Goal: Task Accomplishment & Management: Manage account settings

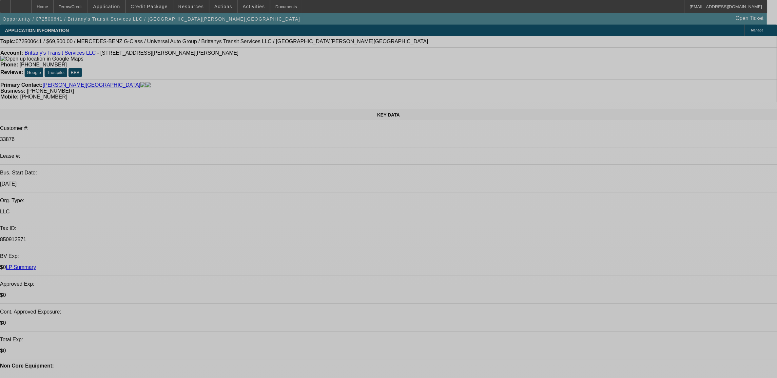
select select "0"
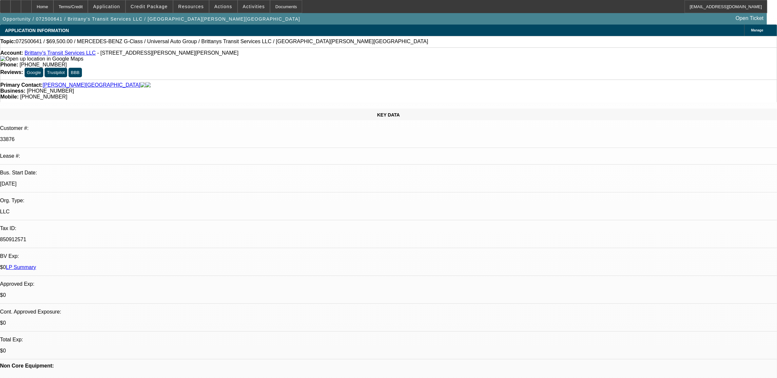
select select "0"
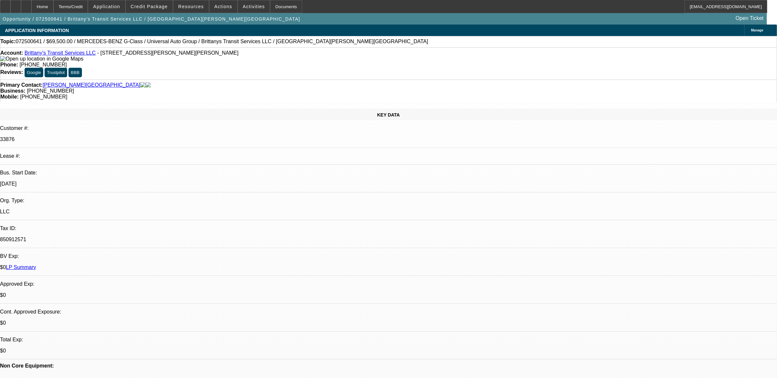
select select "0"
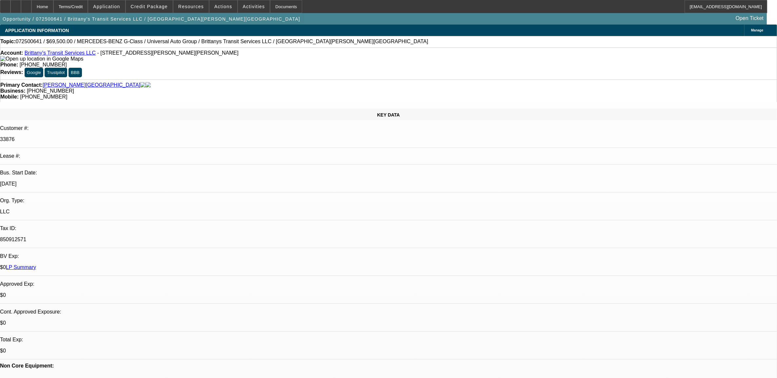
select select "1"
select select "2"
select select "6"
select select "1"
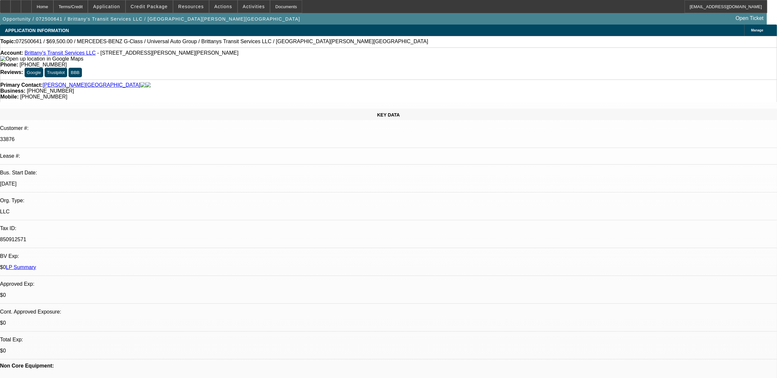
select select "6"
select select "1"
select select "6"
select select "1"
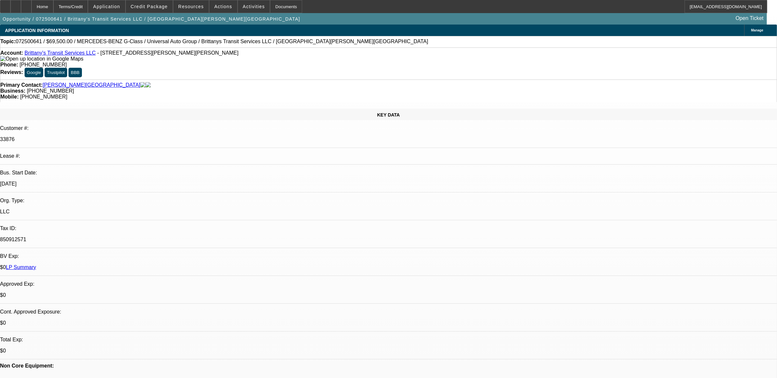
select select "1"
select select "6"
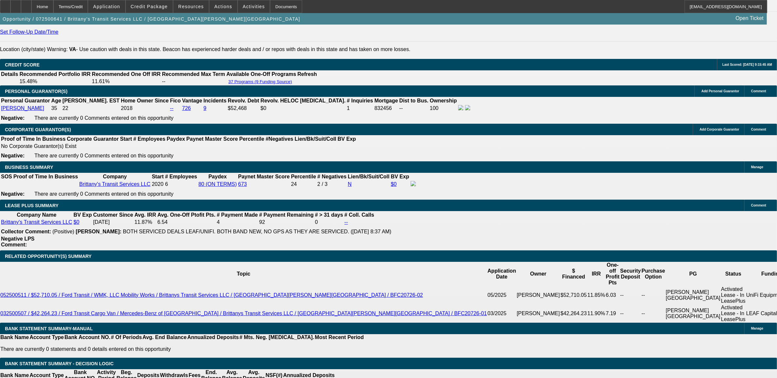
scroll to position [942, 0]
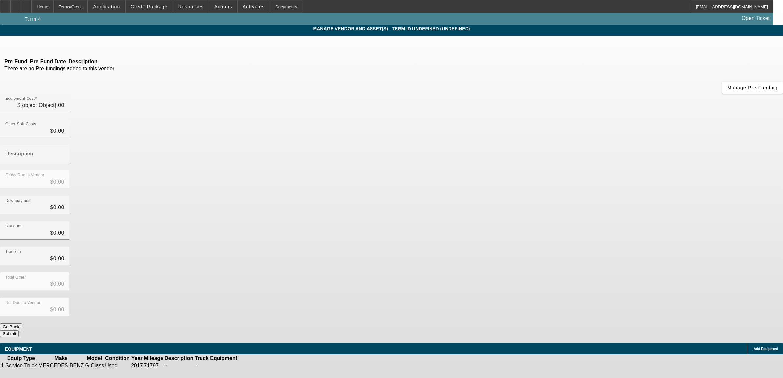
type input "$69,500.00"
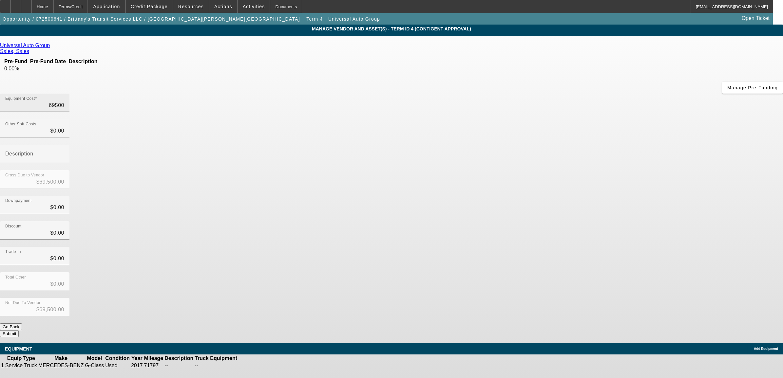
click at [64, 102] on input "69500" at bounding box center [34, 106] width 59 height 8
type input "6"
type input "$6.00"
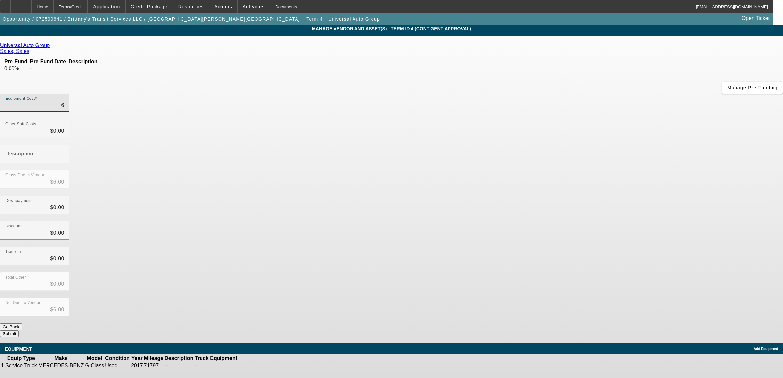
type input "60"
type input "$60.00"
type input "607"
type input "$607.00"
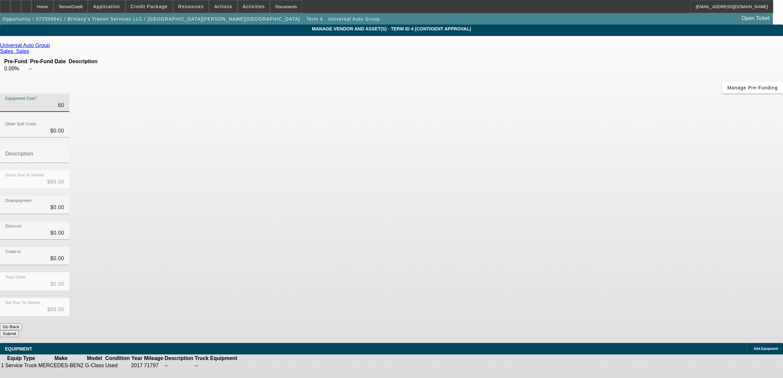
type input "$607.00"
type input "6077"
type input "$6,077.00"
type input "60774"
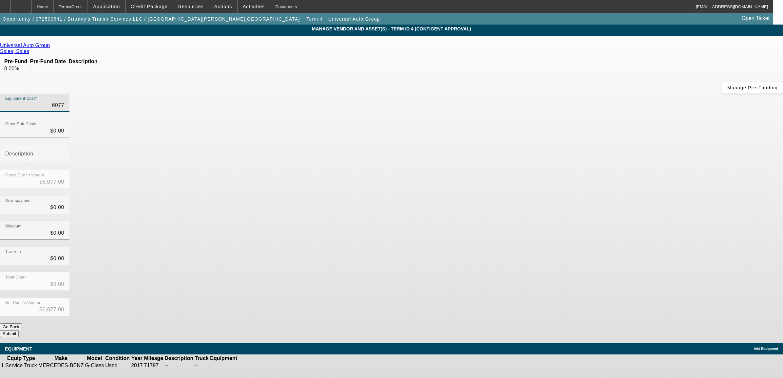
type input "$60,774.00"
type input "$0.00"
click at [19, 331] on button "Submit" at bounding box center [9, 334] width 19 height 7
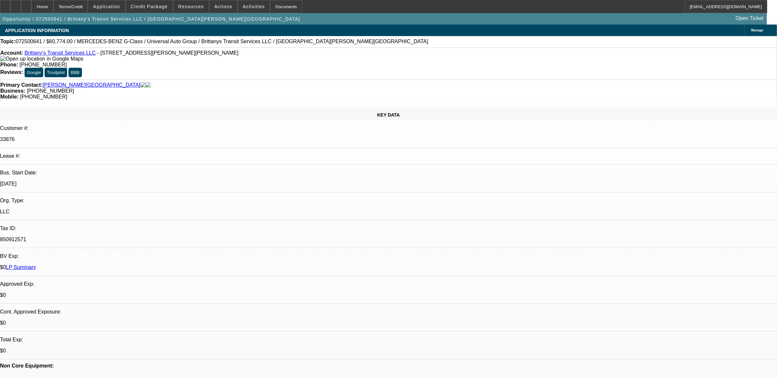
select select "0"
select select "2"
select select "0"
select select "6"
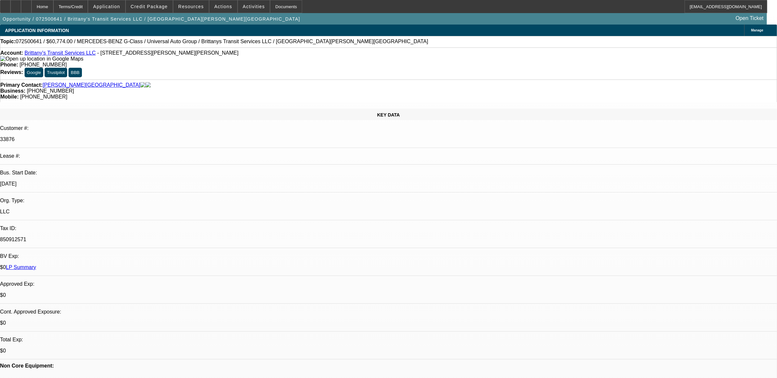
select select "0"
select select "6"
select select "0"
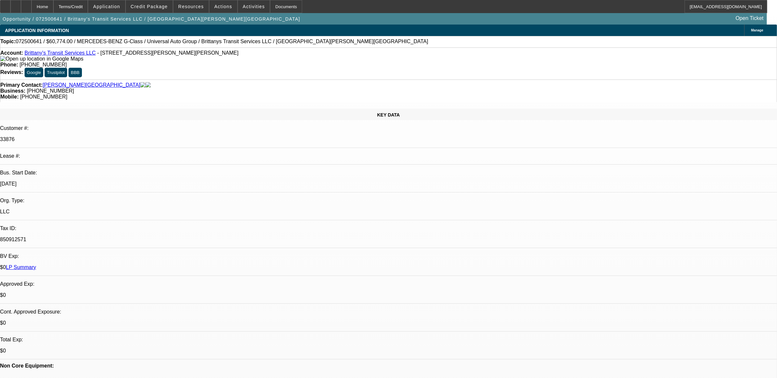
select select "0"
select select "6"
select select "0"
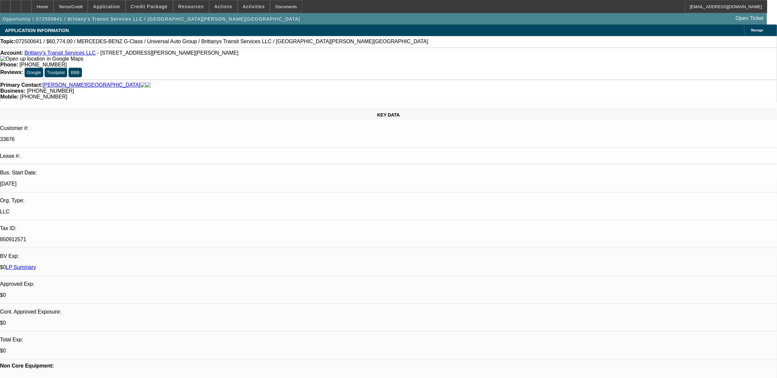
select select "0"
select select "6"
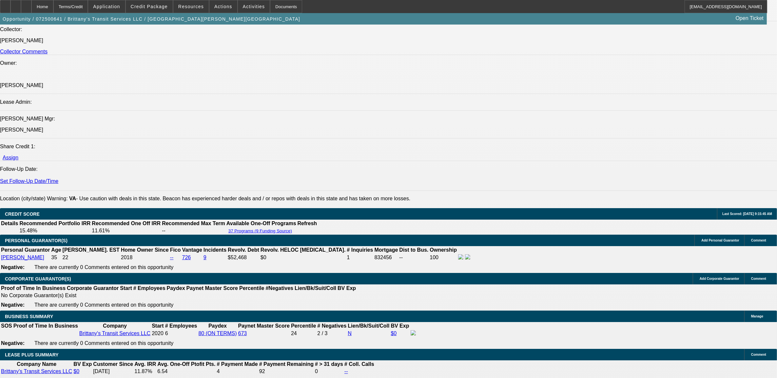
scroll to position [901, 0]
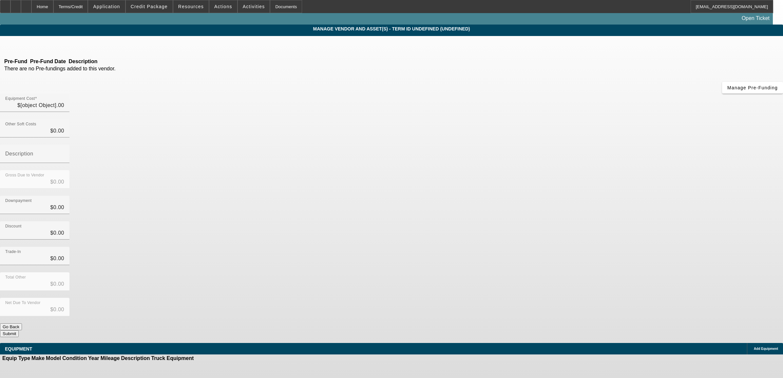
type input "$60,774.00"
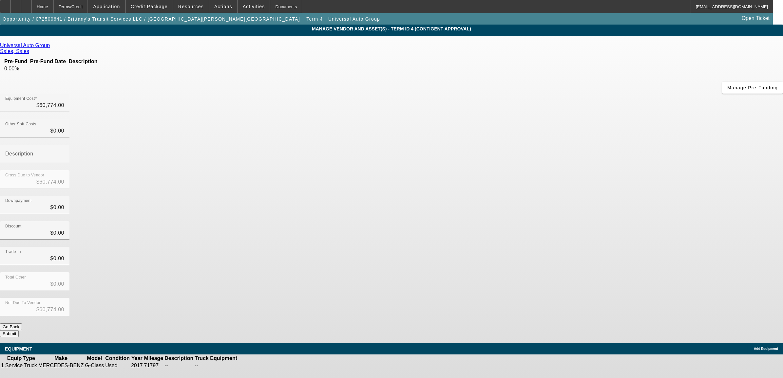
click at [258, 366] on icon at bounding box center [258, 366] width 0 height 0
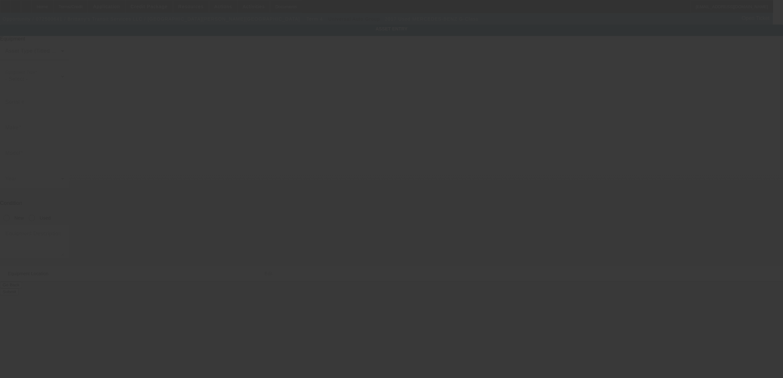
type input "WDCYC7DFXHX272246"
type input "MERCEDES-BENZ"
type input "G-Class"
radio input "true"
type input "56 Richardson Dr"
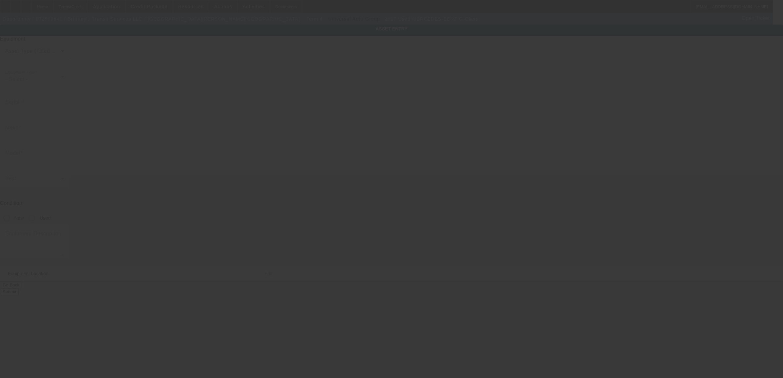
type input "Louisa"
type input "23093"
type input "Louisa"
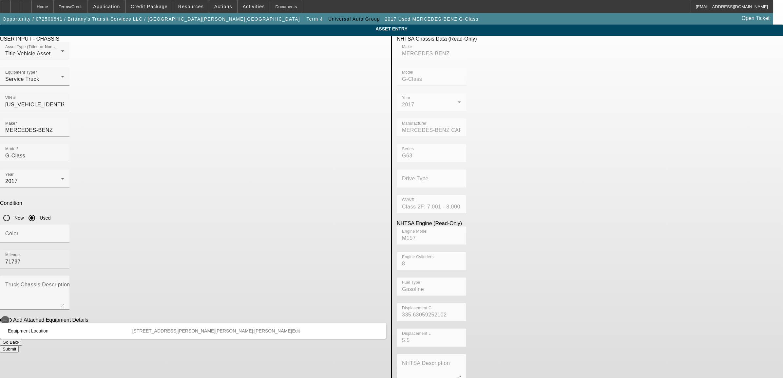
click at [64, 258] on input "71797" at bounding box center [34, 262] width 59 height 8
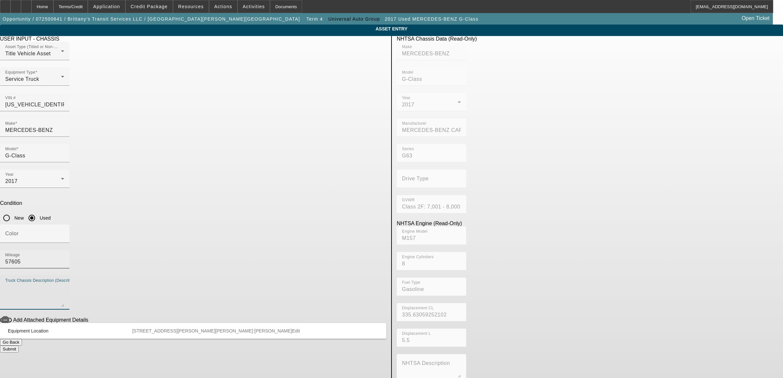
click at [64, 258] on input "57605" at bounding box center [34, 262] width 59 height 8
drag, startPoint x: 328, startPoint y: 169, endPoint x: 265, endPoint y: 154, distance: 65.3
click at [265, 154] on div "USER INPUT - CHASSIS Asset Type (Titled or Non-Titled) Title Vehicle Asset Equi…" at bounding box center [193, 212] width 396 height 352
type input "87605"
click at [64, 101] on input "WDCYC7DFXHX272246" at bounding box center [34, 105] width 59 height 8
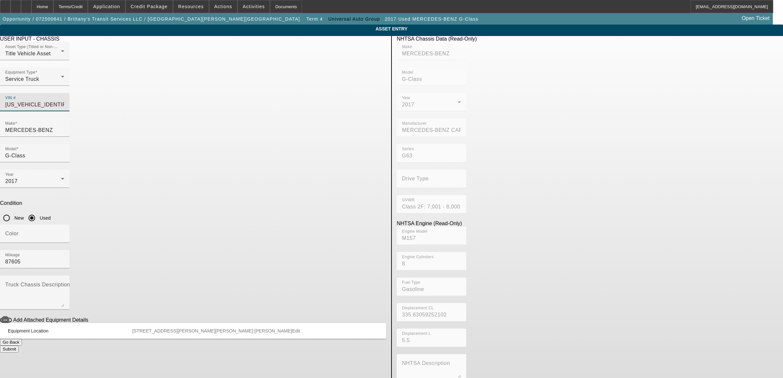
click at [64, 101] on input "WDCYC7DFXHX272246" at bounding box center [34, 105] width 59 height 8
paste input "0GX258595"
type input "WDCYC7DF0GX258595"
type input "MERCEDES-BENZ"
type input "G-Class"
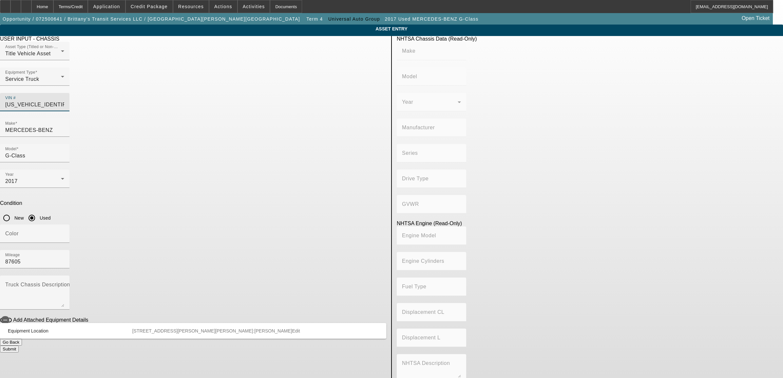
type input "MERCEDES-BENZ CARS"
type input "G63"
type input "Class 2F: 7,001 - 8,000 lb (3,175 - 3,629 kg)"
type input "M157"
type input "8"
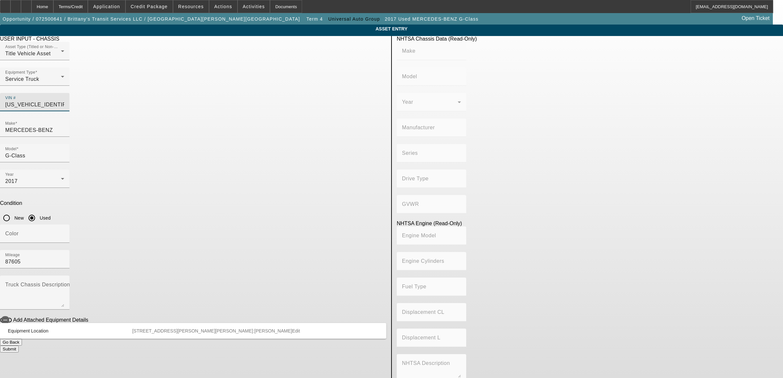
type input "Gasoline"
type input "335.63059252102"
type input "5.5"
type input "WDCYC7DF0GX258595"
click at [166, 145] on app-asset-collateral-manage "ASSET ENTRY Delete asset USER INPUT - CHASSIS Asset Type (Titled or Non-Titled)…" at bounding box center [391, 206] width 783 height 363
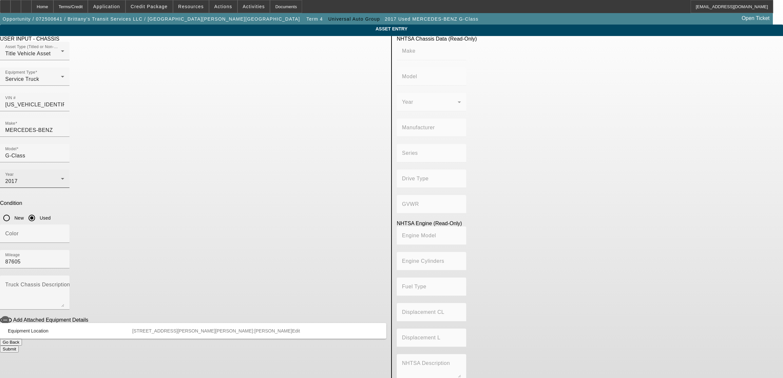
type input "MERCEDES-BENZ"
type input "G-Class"
type input "MERCEDES-BENZ CARS"
type input "G63"
type input "Class 2F: 7,001 - 8,000 lb (3,175 - 3,629 kg)"
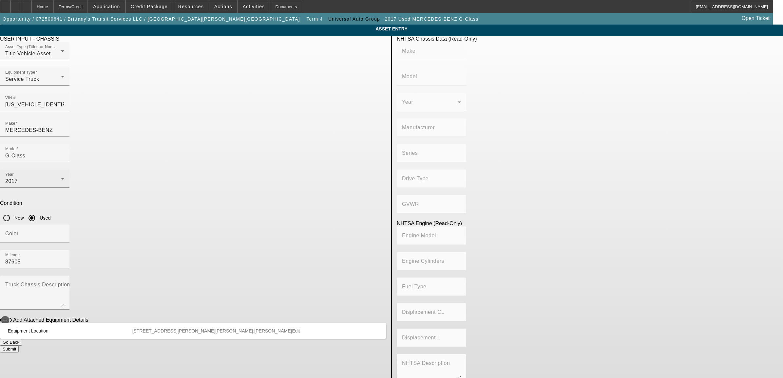
type input "M157"
type input "8"
type input "Gasoline"
type input "335.63059252102"
type input "5.5"
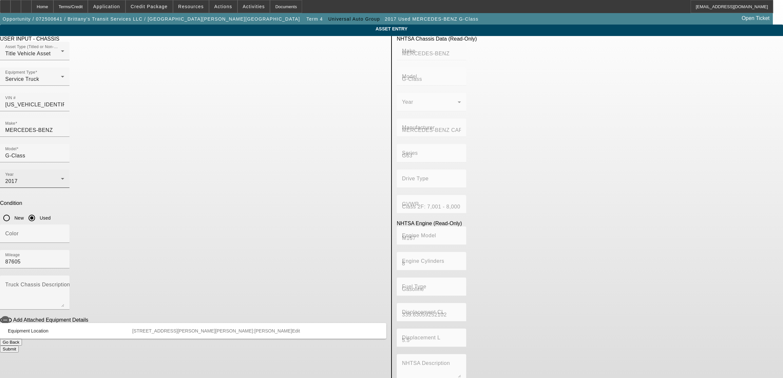
click at [64, 170] on div "Year 2017" at bounding box center [34, 179] width 59 height 18
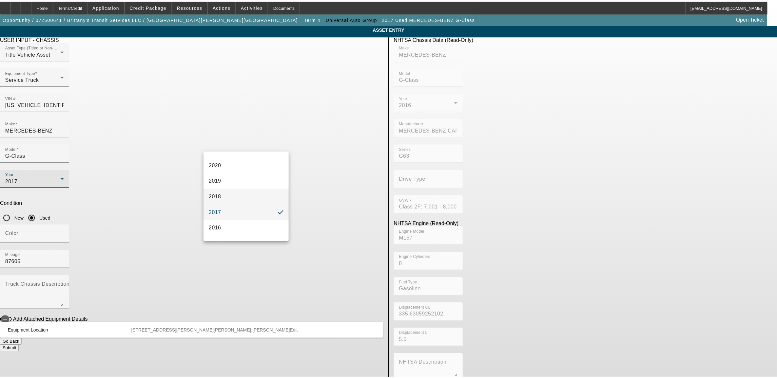
scroll to position [142, 0]
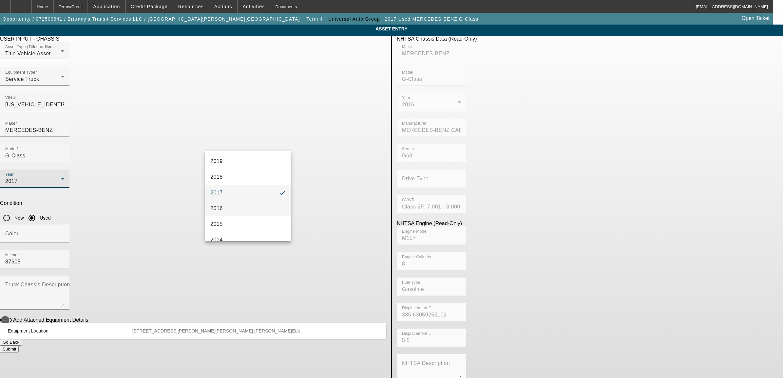
click at [232, 205] on mat-option "2016" at bounding box center [248, 209] width 86 height 16
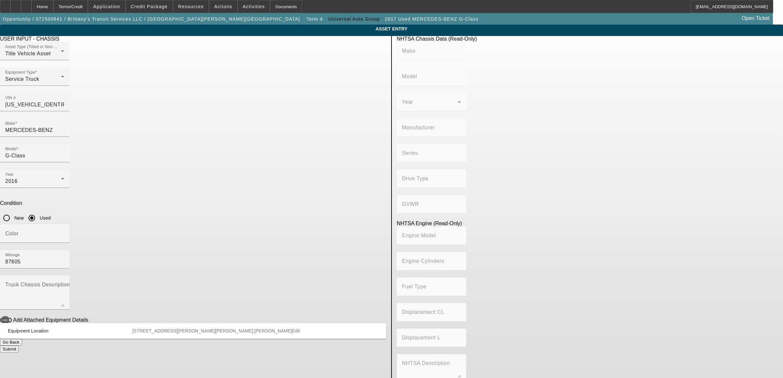
click at [153, 187] on app-asset-collateral-manage "ASSET ENTRY Delete asset USER INPUT - CHASSIS Asset Type (Titled or Non-Titled)…" at bounding box center [391, 206] width 783 height 363
type input "MERCEDES-BENZ"
type input "G-Class"
type input "MERCEDES-BENZ CARS"
type input "G63"
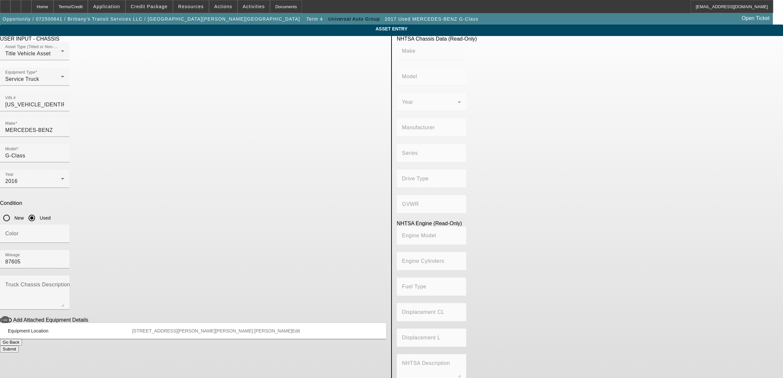
type input "Class 2F: 7,001 - 8,000 lb (3,175 - 3,629 kg)"
type input "M157"
type input "8"
type input "Gasoline"
type input "335.63059252102"
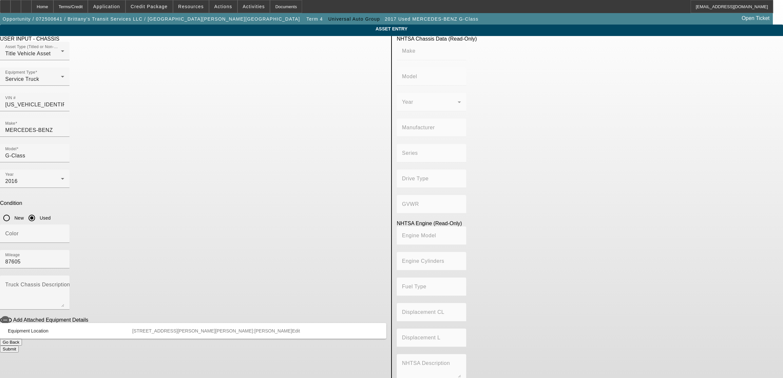
type input "5.5"
click at [64, 152] on input "G-Class" at bounding box center [34, 156] width 59 height 8
click at [161, 178] on app-asset-collateral-manage "ASSET ENTRY Delete asset USER INPUT - CHASSIS Asset Type (Titled or Non-Titled)…" at bounding box center [391, 206] width 783 height 363
drag, startPoint x: 297, startPoint y: 124, endPoint x: 264, endPoint y: 124, distance: 33.1
click at [264, 124] on div "Make MERCEDES-BENZ Model G-Class" at bounding box center [193, 144] width 386 height 51
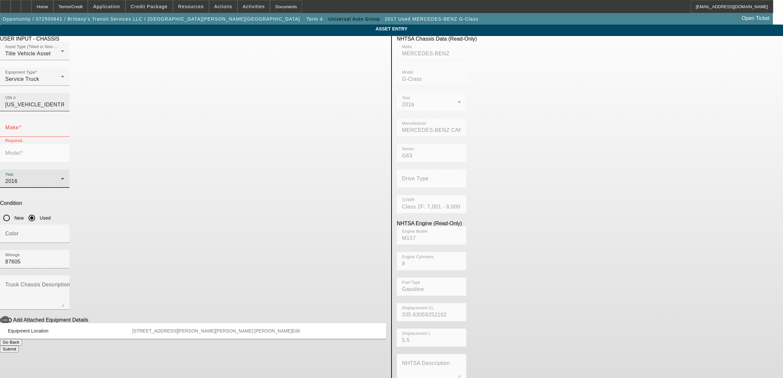
click at [64, 101] on input "WDCYC7DF0GX258595" at bounding box center [34, 105] width 59 height 8
type input "MERCEDES-BENZ"
type input "G-Class"
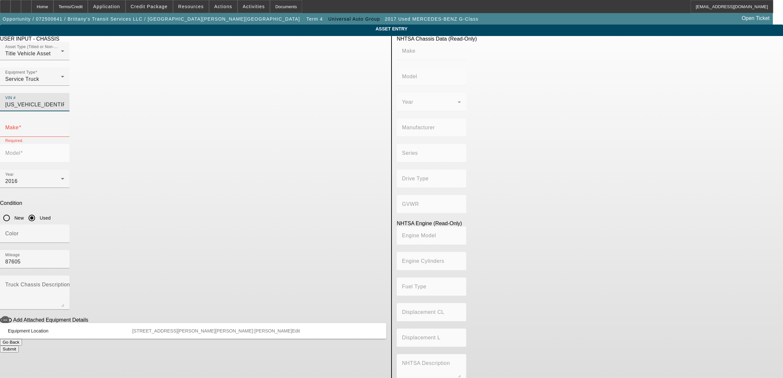
type input "MERCEDES-BENZ CARS"
type input "G63"
type input "Class 2F: 7,001 - 8,000 lb (3,175 - 3,629 kg)"
type input "M157"
type input "8"
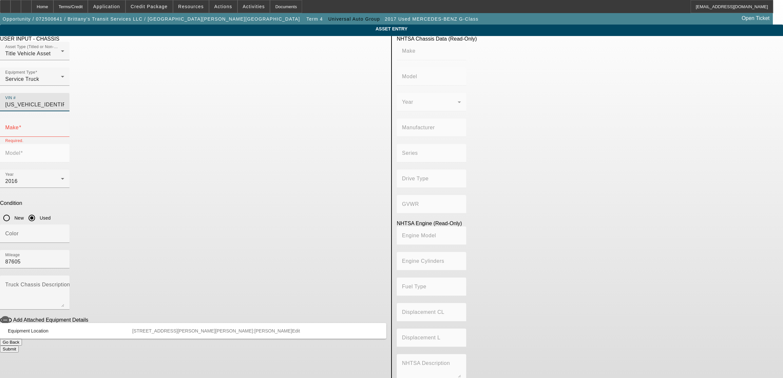
type input "Gasoline"
type input "335.63059252102"
type input "5.5"
click at [166, 176] on app-asset-collateral-manage "ASSET ENTRY Delete asset USER INPUT - CHASSIS Asset Type (Titled or Non-Titled)…" at bounding box center [391, 206] width 783 height 363
type input "MERCEDES-BENZ"
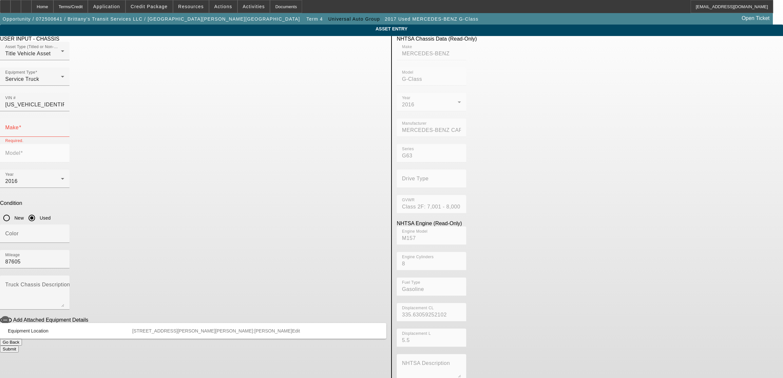
type input "G-Class"
click at [19, 346] on button "Submit" at bounding box center [9, 349] width 19 height 7
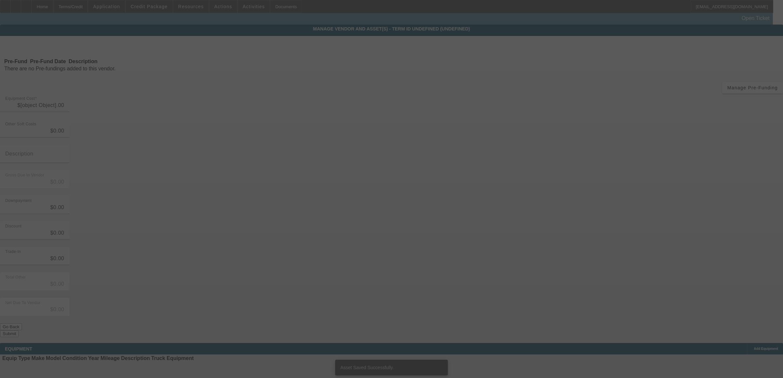
type input "$60,774.00"
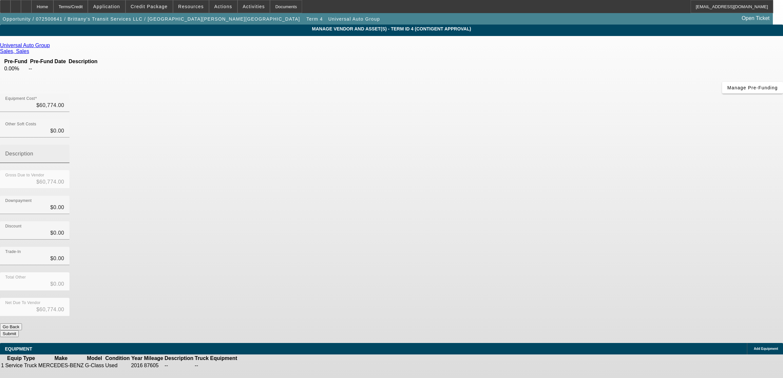
click at [64, 145] on div "Description" at bounding box center [34, 154] width 59 height 18
click at [64, 127] on input "0" at bounding box center [34, 131] width 59 height 8
type input "2"
type input "$60,776.00"
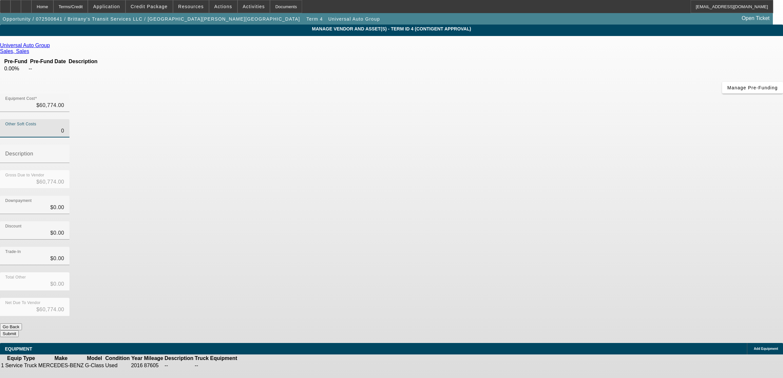
type input "$60,776.00"
type input "24"
type input "$60,798.00"
type input "241"
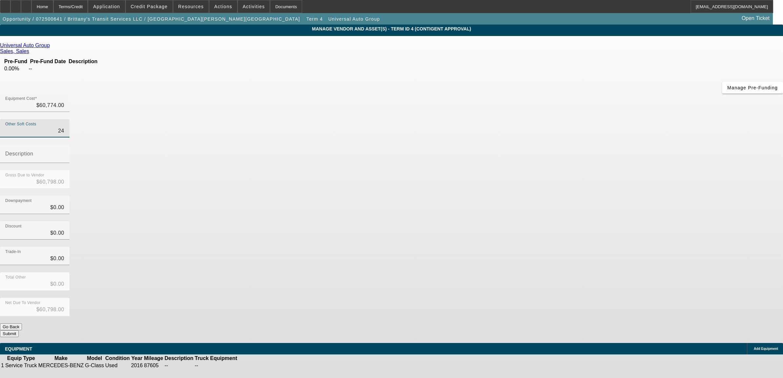
type input "$61,015.00"
type input "2413"
type input "$63,187.00"
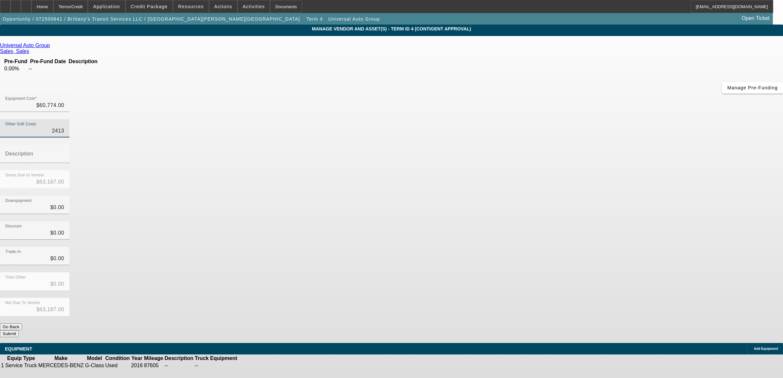
type input "$2,413.00"
drag, startPoint x: 507, startPoint y: 115, endPoint x: 528, endPoint y: 161, distance: 50.7
click at [508, 170] on div "Gross Due to Vendor $63,187.00" at bounding box center [391, 183] width 783 height 26
click at [19, 331] on button "Submit" at bounding box center [9, 334] width 19 height 7
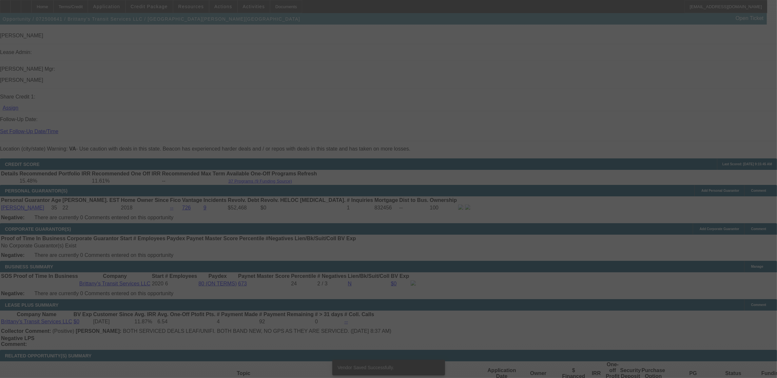
scroll to position [922, 0]
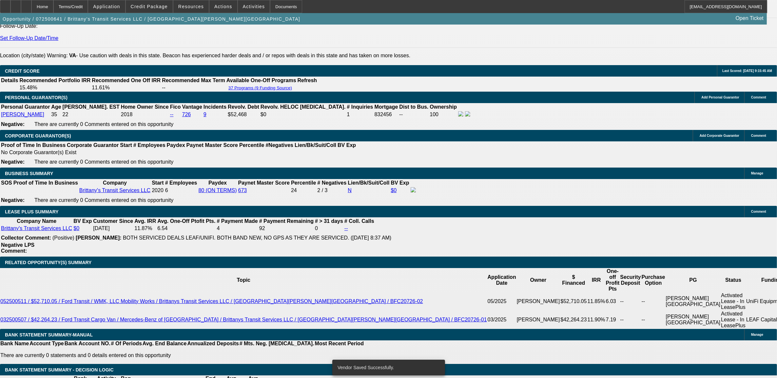
select select "0"
select select "2"
select select "0"
select select "6"
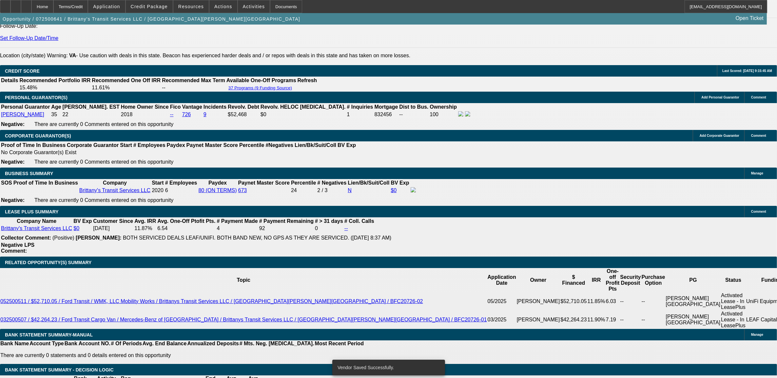
select select "0"
select select "6"
select select "0"
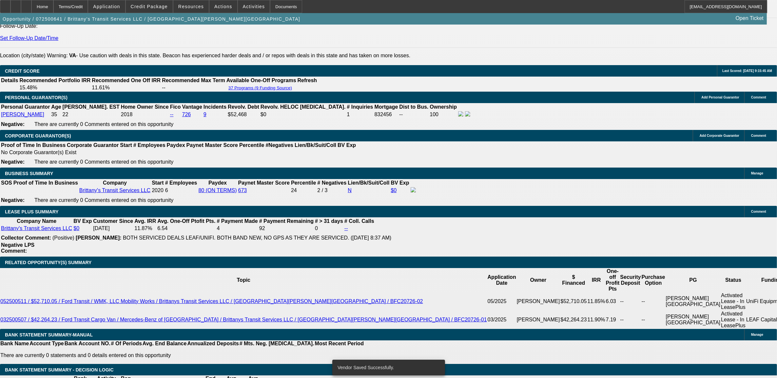
select select "0"
select select "6"
select select "0"
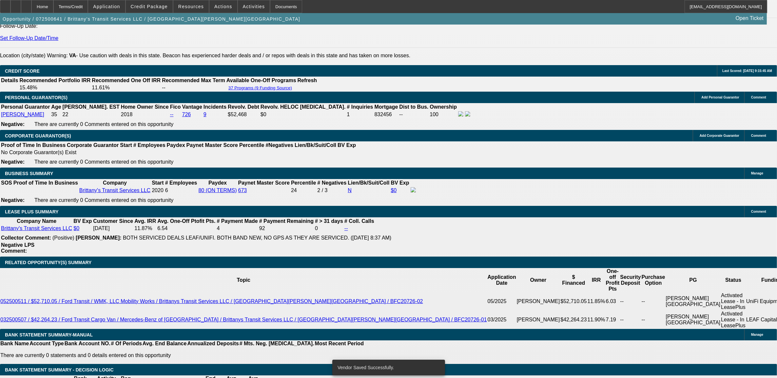
select select "0"
select select "6"
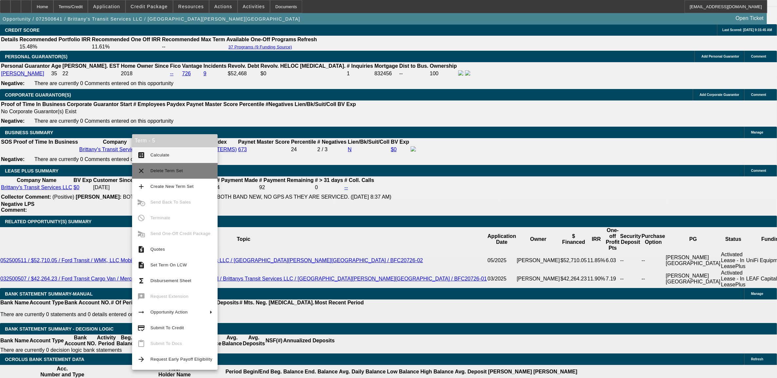
click at [157, 168] on span "Delete Term Set" at bounding box center [181, 171] width 62 height 8
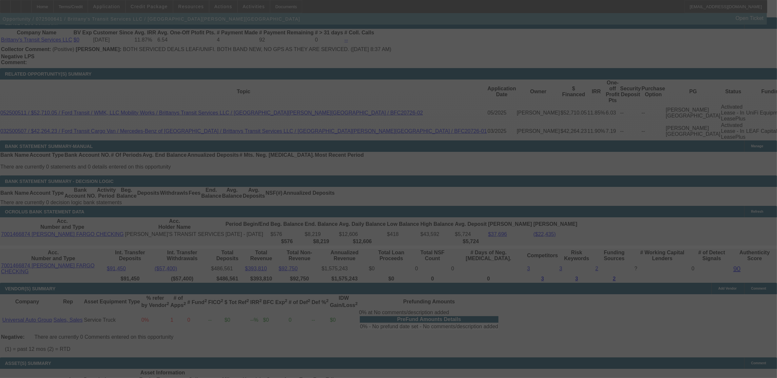
scroll to position [1136, 0]
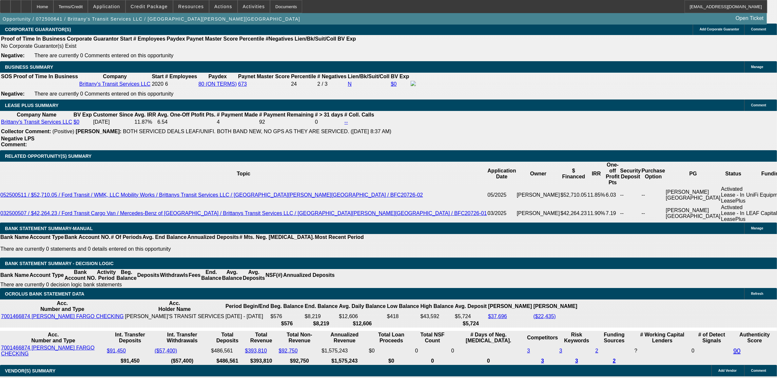
select select "0"
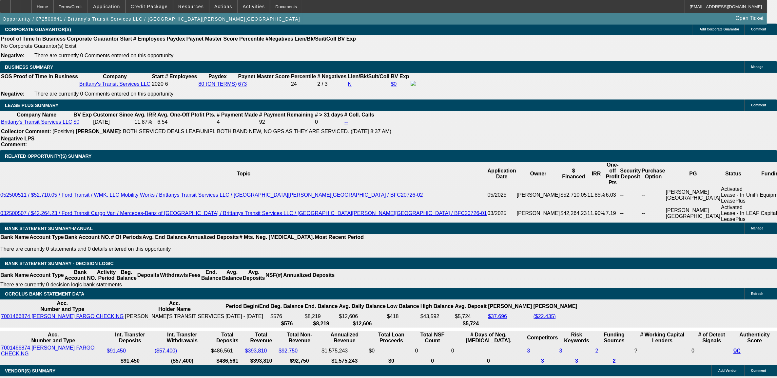
select select "0"
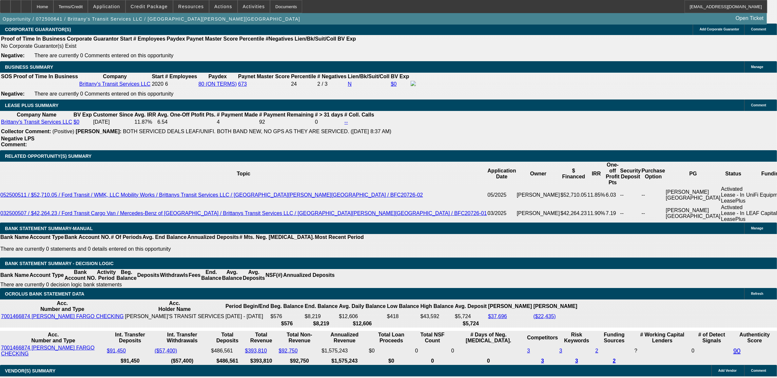
select select "0"
select select "1"
select select "6"
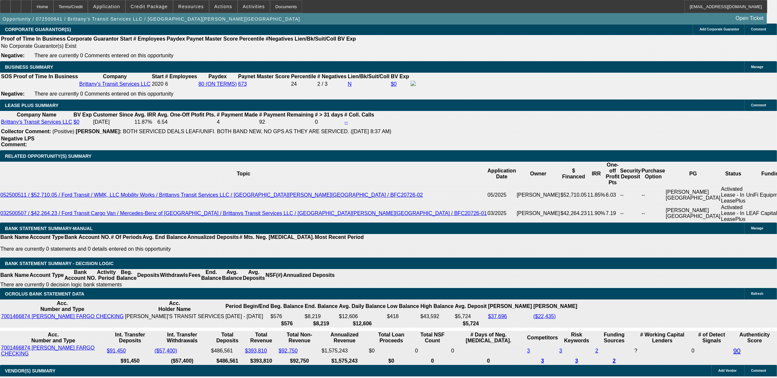
select select "1"
select select "6"
select select "1"
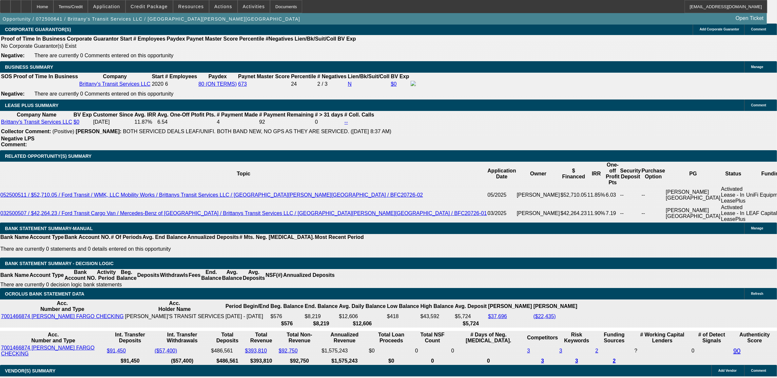
select select "6"
select select "1"
select select "6"
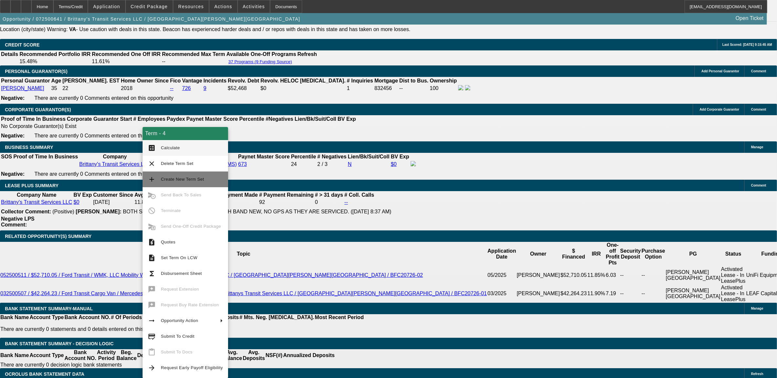
click at [188, 179] on span "Create New Term Set" at bounding box center [182, 179] width 43 height 5
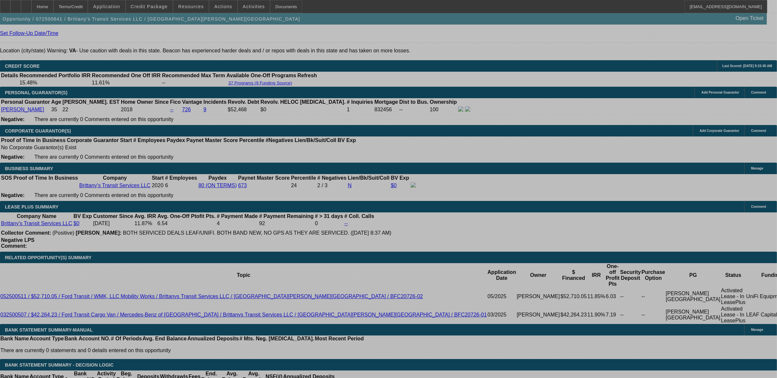
select select "0"
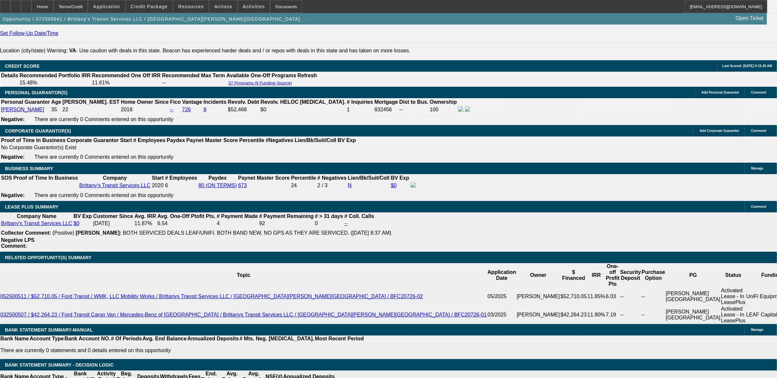
select select "0"
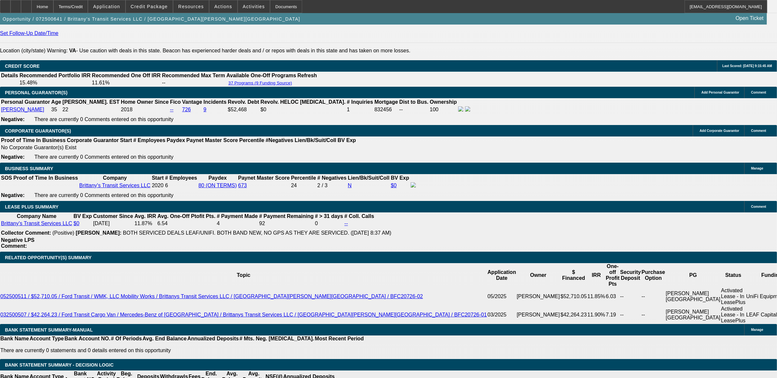
select select "0"
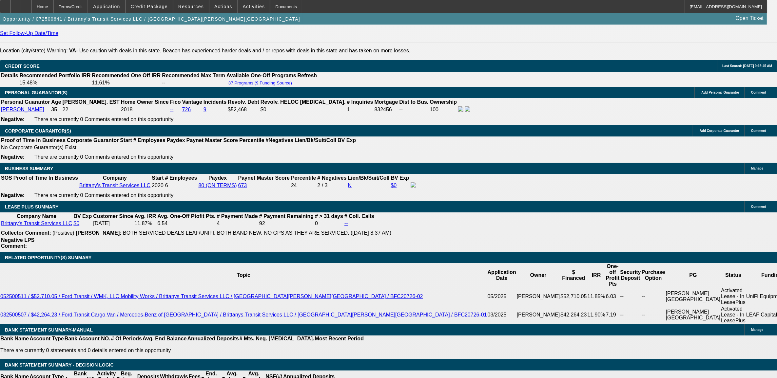
select select "0"
select select "1"
select select "6"
select select "1"
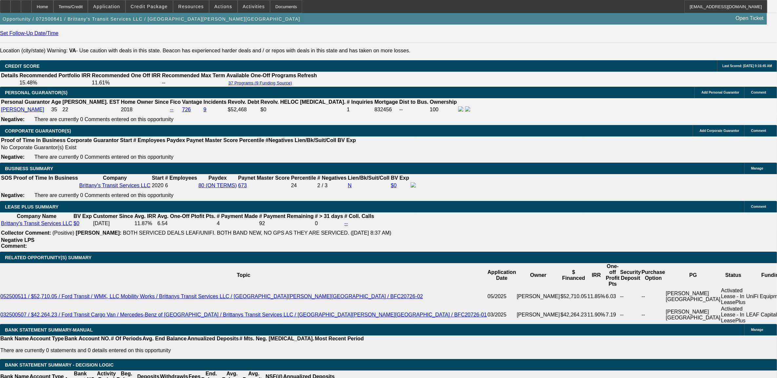
select select "1"
select select "6"
select select "1"
select select "6"
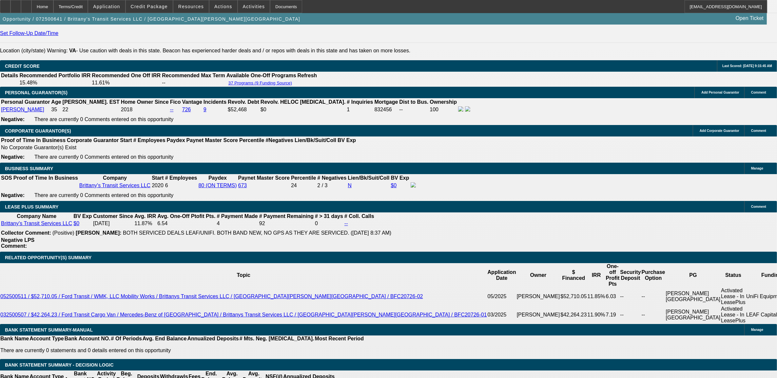
select select "1"
select select "6"
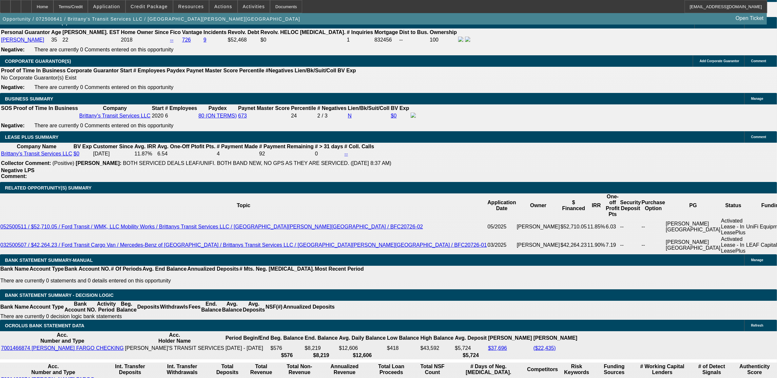
select select "2"
type input "UNKNOWN"
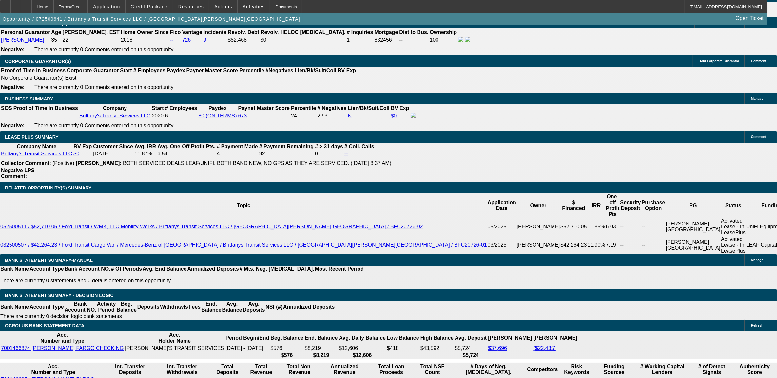
type input "13"
type input "$1,343.45"
type input "13."
type input "$1,695.15"
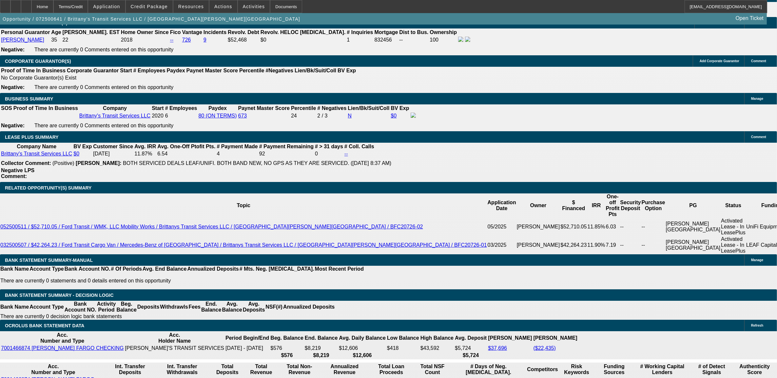
type input "13.9"
type input "$1,723.51"
type input "13.9"
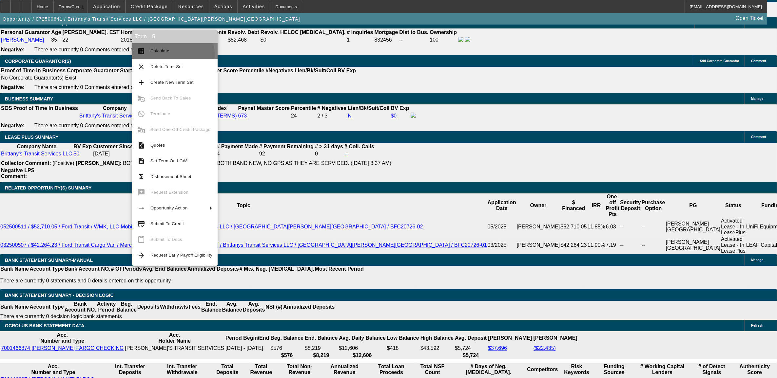
click at [162, 54] on button "calculate Calculate" at bounding box center [175, 51] width 86 height 16
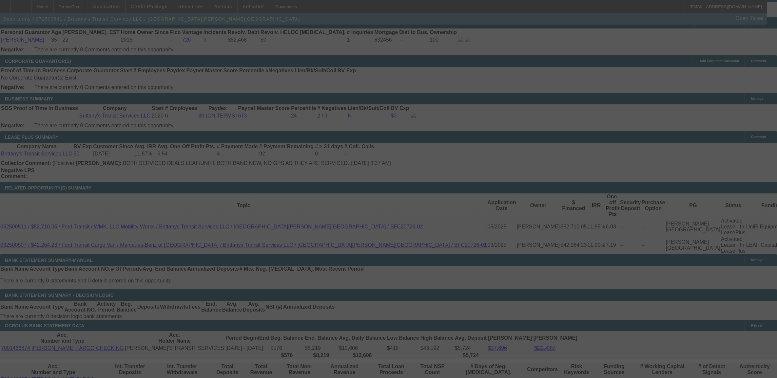
select select "0"
select select "2"
select select "0"
select select "6"
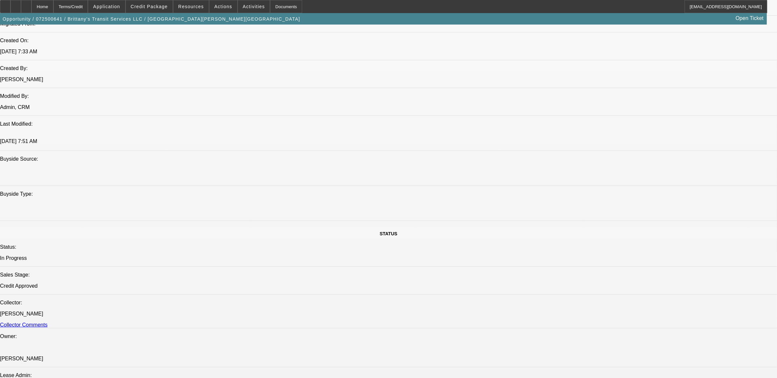
scroll to position [423, 0]
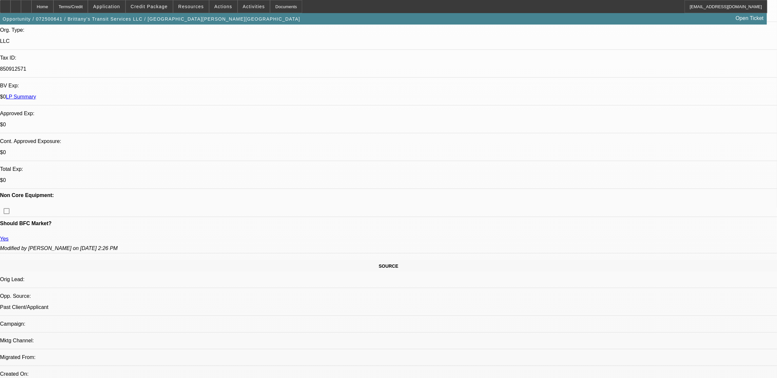
scroll to position [0, 0]
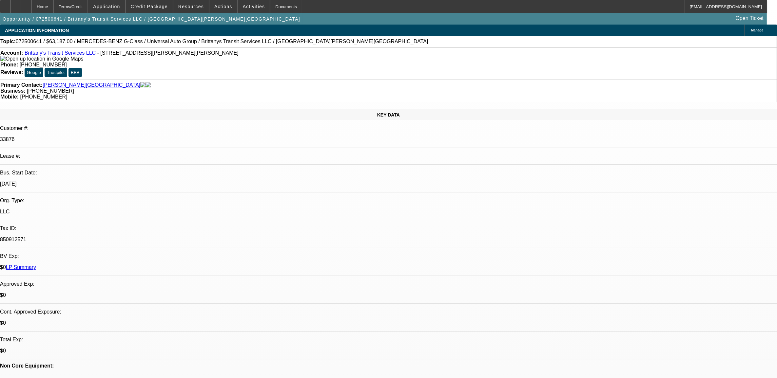
click at [26, 40] on div "Topic: 072500641 / $63,187.00 / MERCEDES-BENZ G-Class / Universal Auto Group / …" at bounding box center [388, 42] width 776 height 6
copy span "072500641"
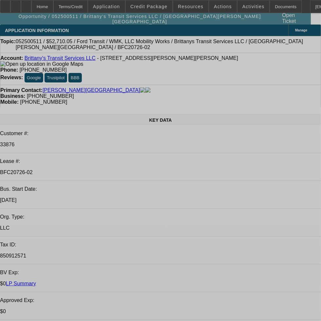
select select "0"
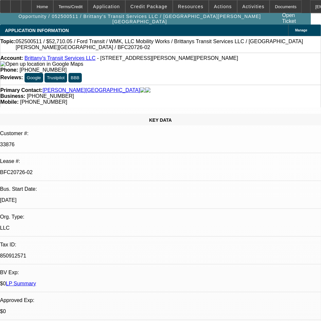
select select "0"
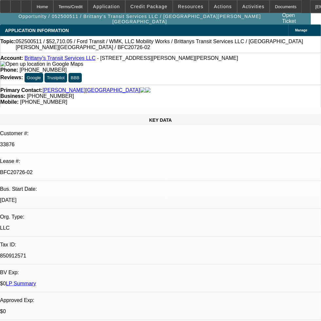
select select "1"
select select "2"
select select "6"
select select "1"
select select "2"
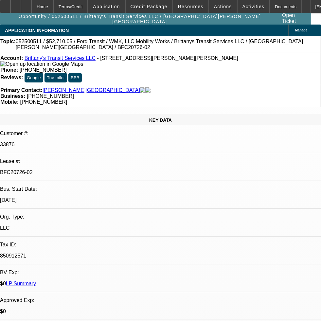
select select "6"
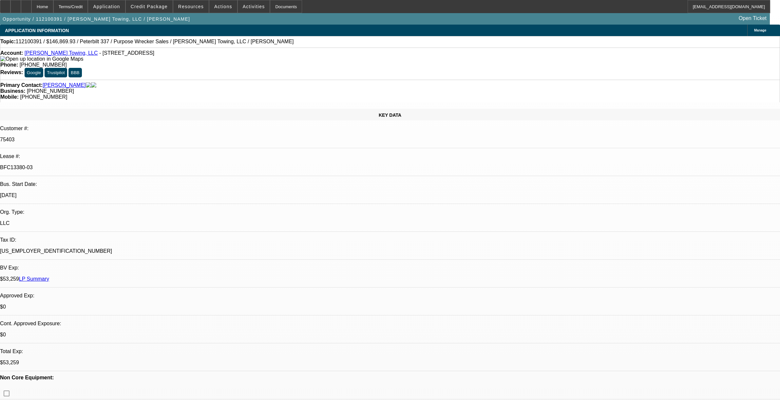
select select "0"
select select "2"
select select "0"
select select "6"
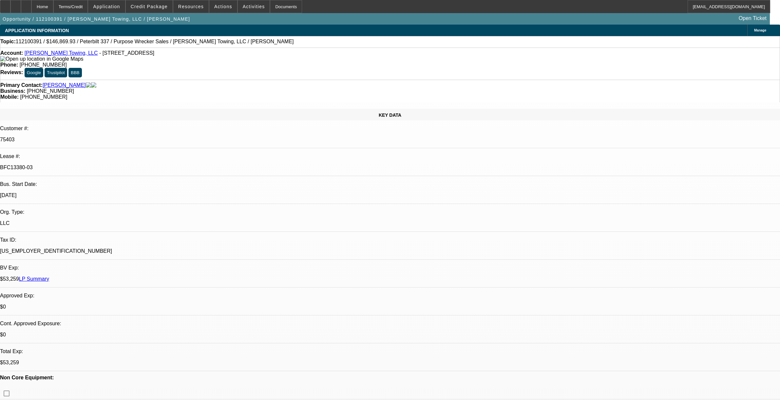
select select "0"
select select "6"
select select "0"
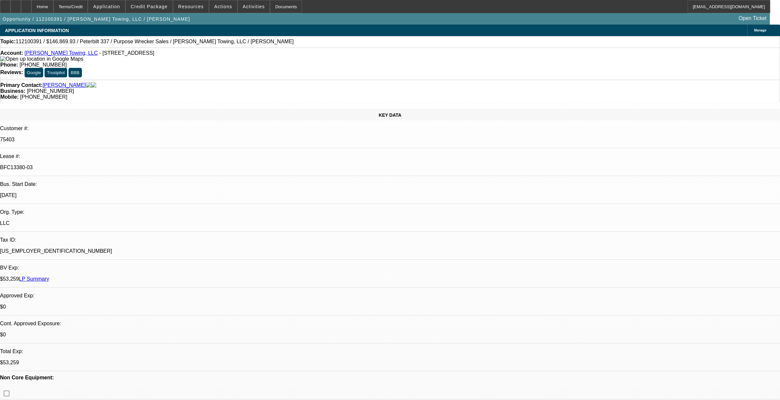
select select "0"
select select "6"
select select "0"
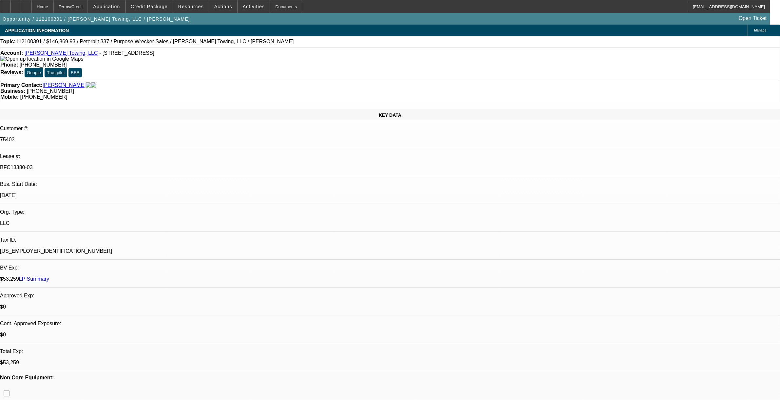
select select "0"
select select "6"
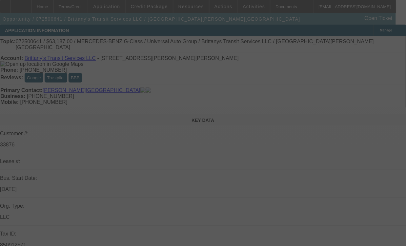
select select "0"
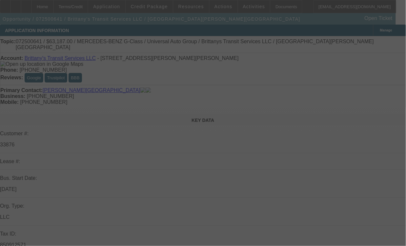
select select "0"
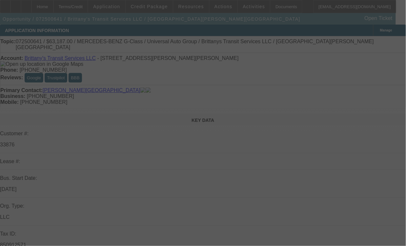
select select "0"
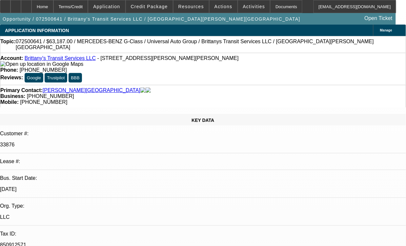
select select "1"
select select "2"
select select "6"
select select "1"
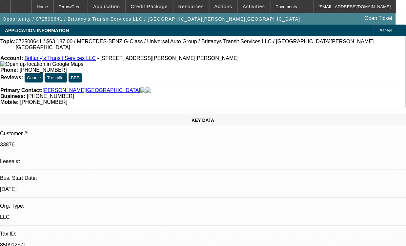
select select "6"
select select "1"
select select "6"
select select "1"
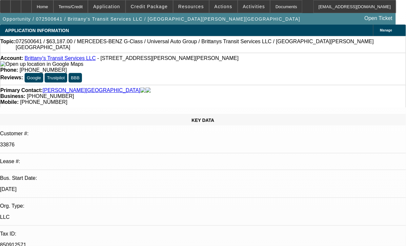
select select "1"
select select "6"
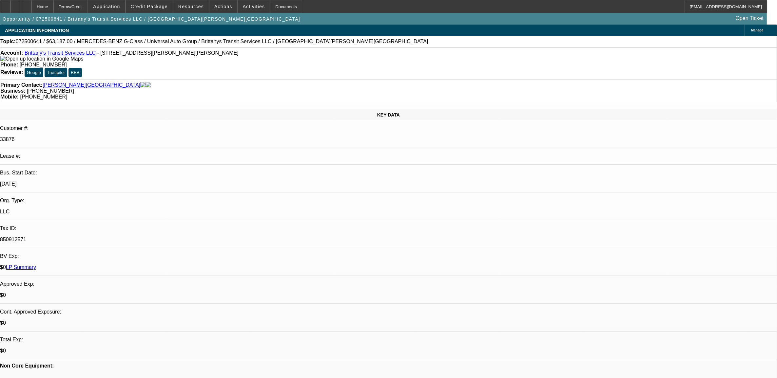
click at [33, 43] on span "072500641 / $63,187.00 / MERCEDES-BENZ G-Class / Universal Auto Group / Brittan…" at bounding box center [222, 42] width 413 height 6
copy span "072500641"
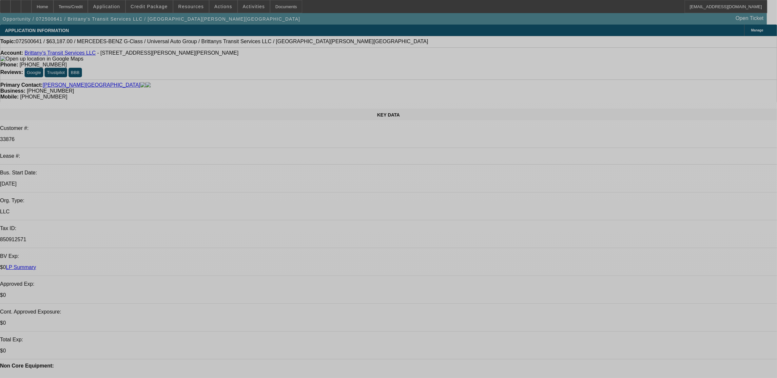
select select "0"
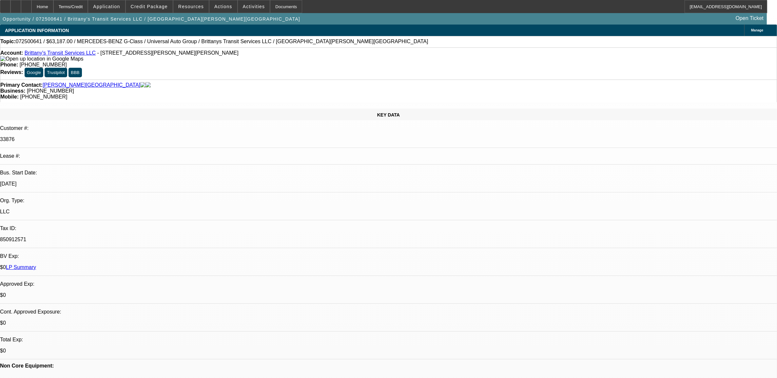
select select "0"
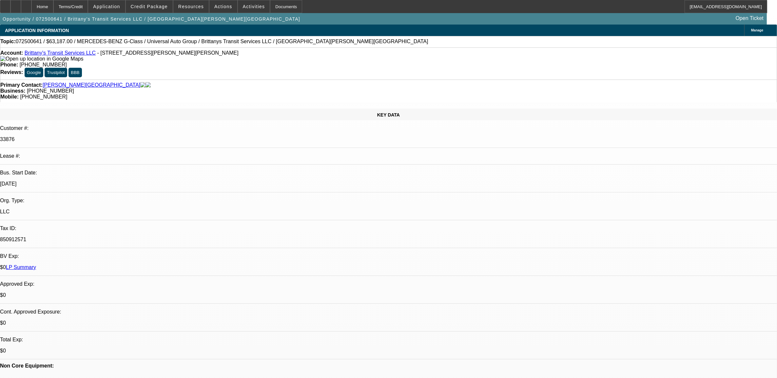
select select "0"
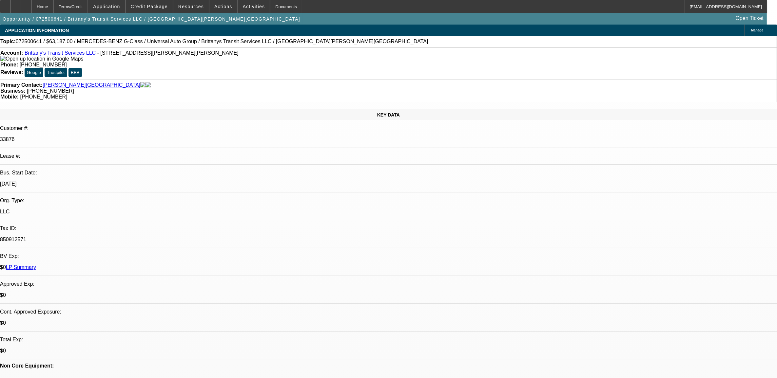
select select "0"
select select "1"
select select "2"
select select "6"
select select "1"
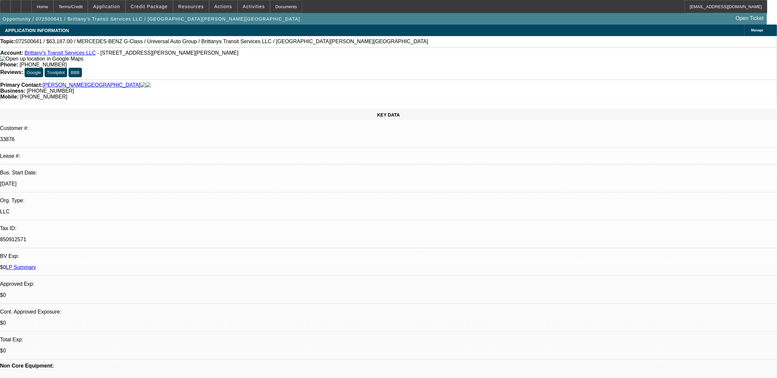
select select "1"
select select "6"
select select "1"
select select "6"
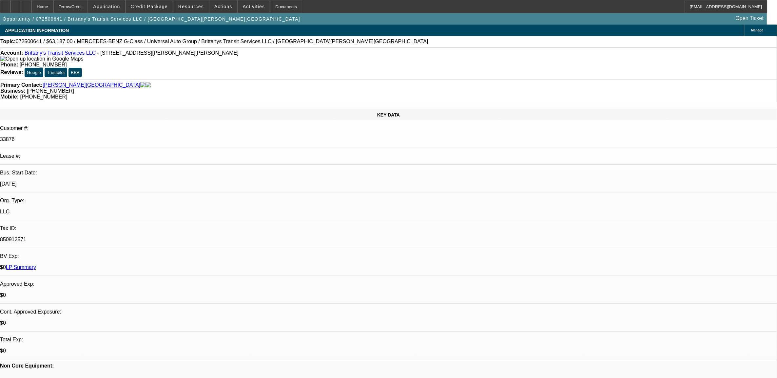
select select "1"
select select "6"
click at [28, 42] on span "072500641 / $63,187.00 / MERCEDES-BENZ G-Class / Universal Auto Group / Brittan…" at bounding box center [222, 42] width 413 height 6
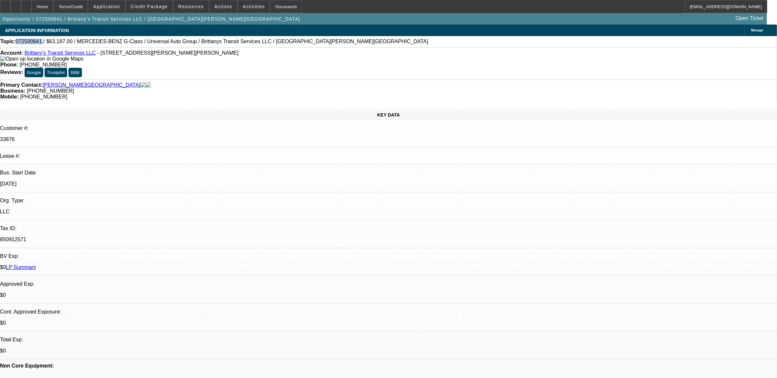
copy span "072500641"
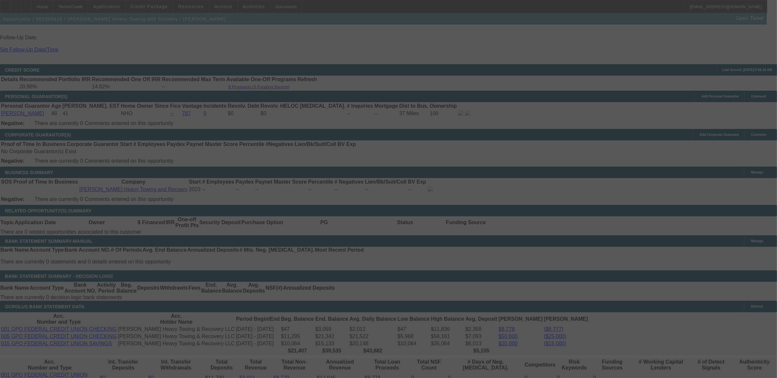
scroll to position [890, 0]
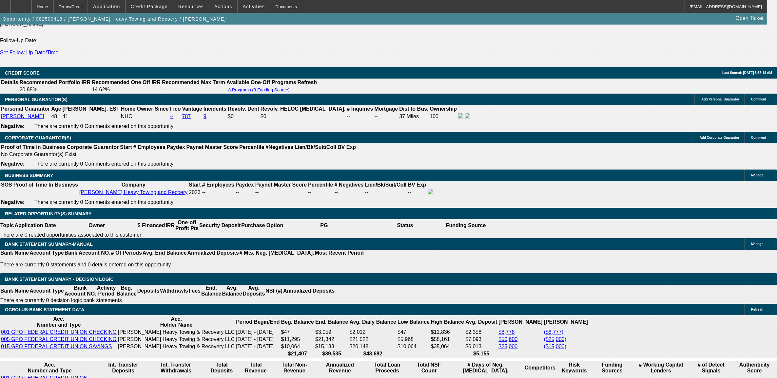
select select "0.1"
select select "0"
select select "0.1"
select select "0"
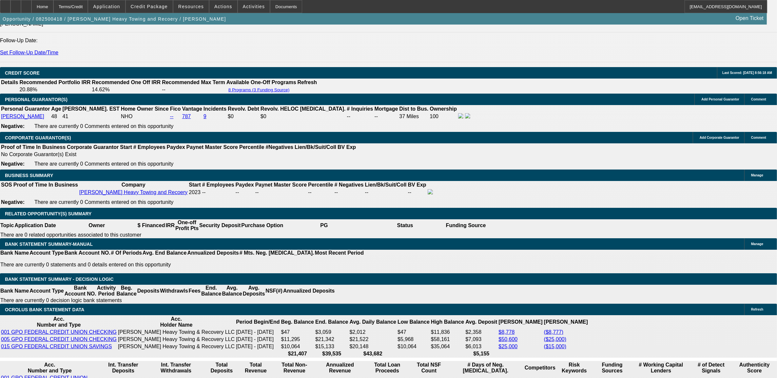
select select "0"
select select "0.1"
select select "0"
select select "0.1"
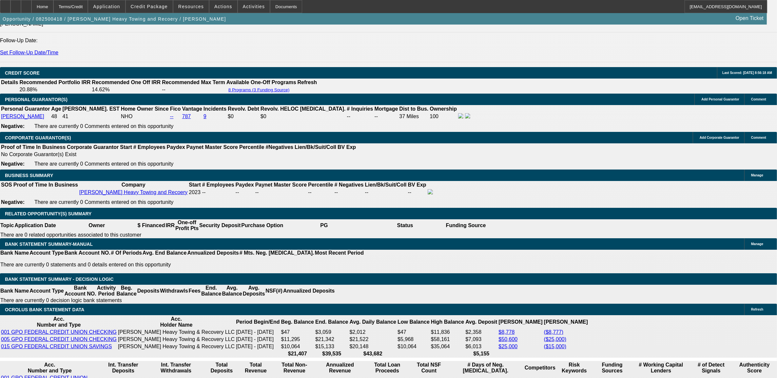
select select "0"
select select "0.1"
select select "1"
select select "6"
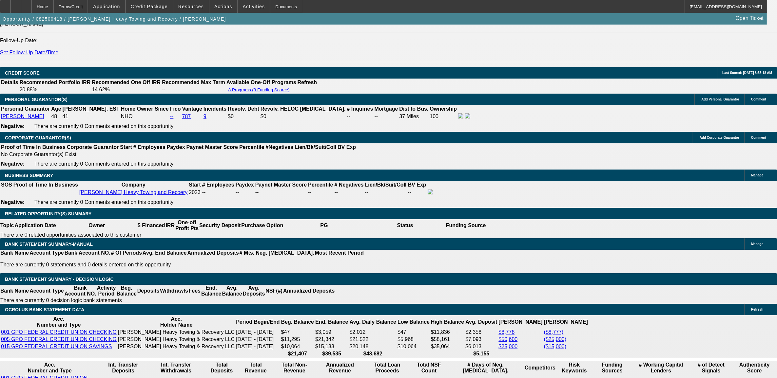
select select "1"
select select "6"
select select "1"
select select "2"
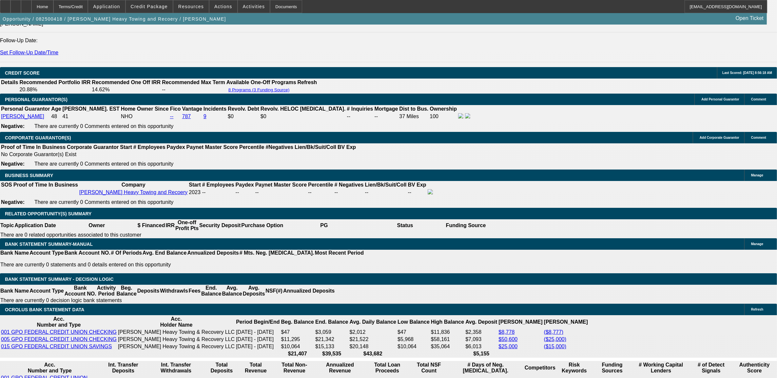
select select "4"
select select "1"
select select "2"
select select "4"
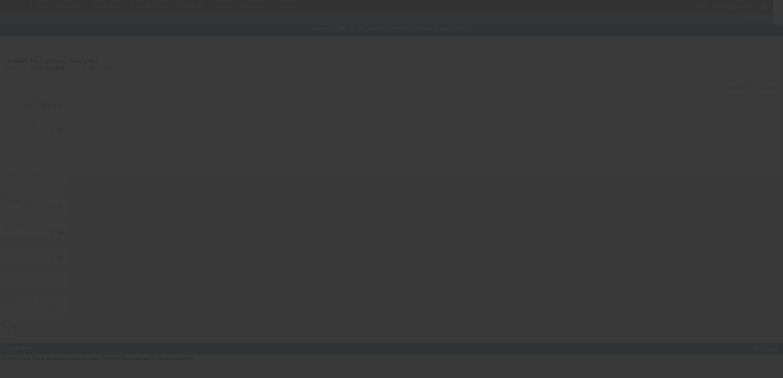
type input "$79,950.00"
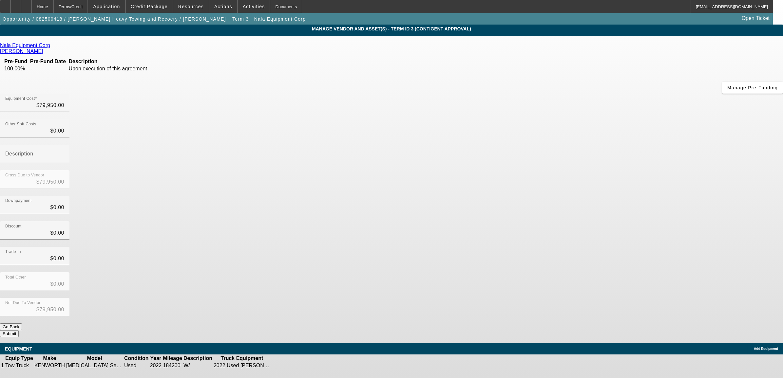
click at [291, 366] on icon at bounding box center [291, 366] width 0 height 0
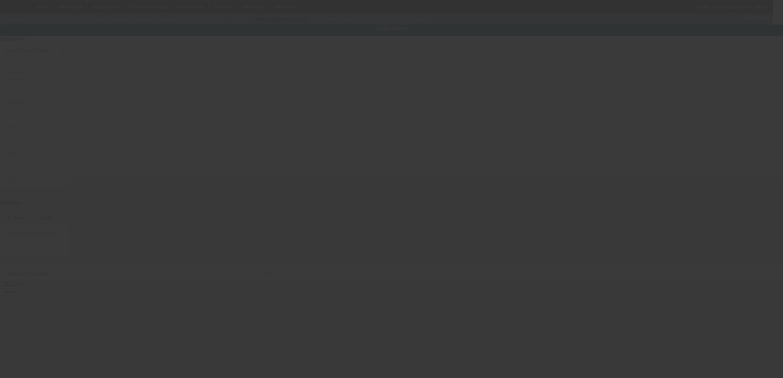
type input "2NKHHJ7X8NM132467"
type input "KENWORTH"
type input "T3 Series"
radio input "true"
type textarea "W/"
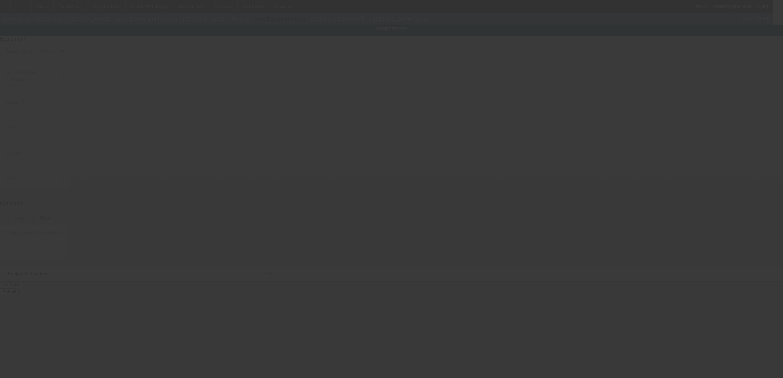
type input "2895 State Route 28"
type input "Old Forge"
type input "13420"
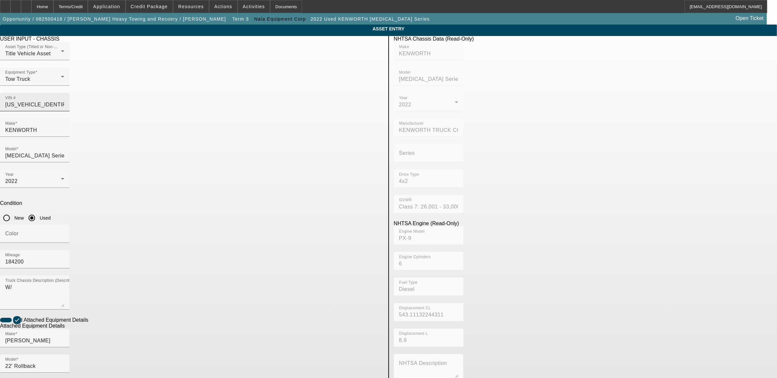
click at [64, 101] on input "2NKHHJ7X8NM132467" at bounding box center [34, 105] width 59 height 8
type input "1"
type input "1FUJAHCG43LK75861"
type input "FREIGHTLINER"
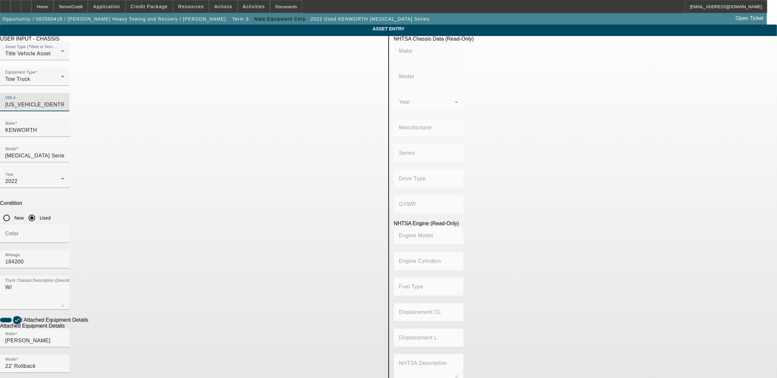
type input "FLD120"
type input "DAIMLER TRUCK NORTH AMERICA LLC"
type input "6x4"
type input "Class 8: 33,001 lb and above (14,969 kg and above)"
type input "Detroit Series 60"
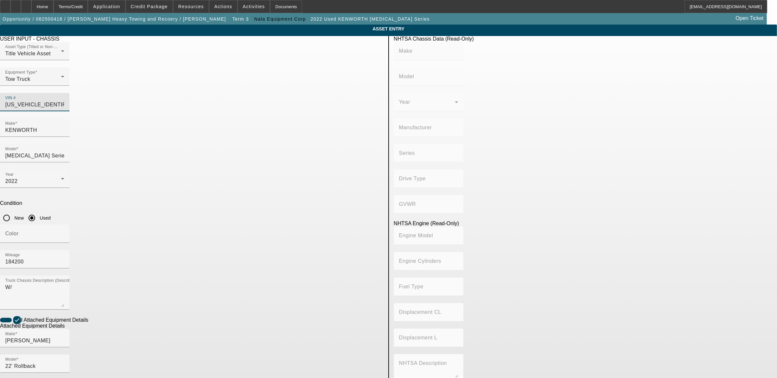
type input "6"
type input "Diesel"
type input "775.00155000310"
type input "12.7"
type input "1FUJAHCG43LK75861"
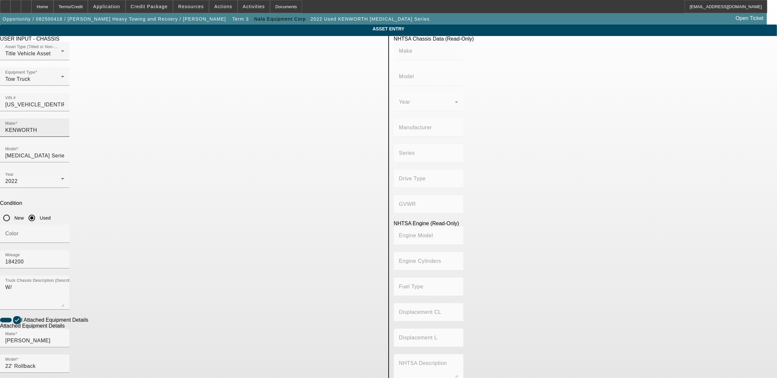
click at [64, 119] on div "Make KENWORTH" at bounding box center [34, 128] width 59 height 18
drag, startPoint x: 168, startPoint y: 109, endPoint x: 97, endPoint y: 103, distance: 70.8
click at [97, 103] on app-asset-collateral-manage "ASSET ENTRY Delete asset USER INPUT - CHASSIS Asset Type (Titled or Non-Titled)…" at bounding box center [388, 280] width 777 height 510
type input "FREIGHTLINER"
type input "FLD120"
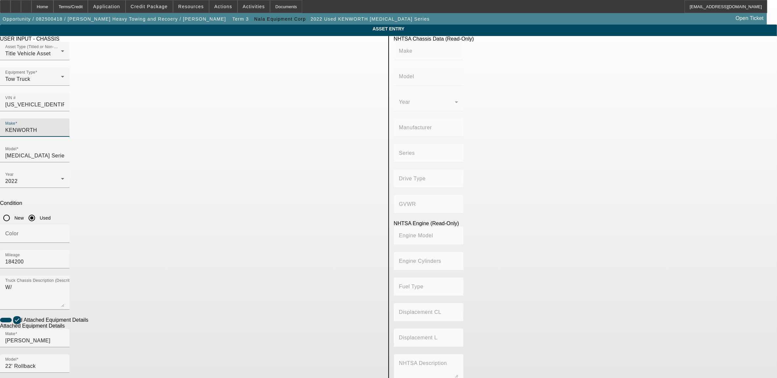
type input "DAIMLER TRUCK NORTH AMERICA LLC"
type input "6x4"
type input "Class 8: 33,001 lb and above (14,969 kg and above)"
type input "Detroit Series 60"
type input "6"
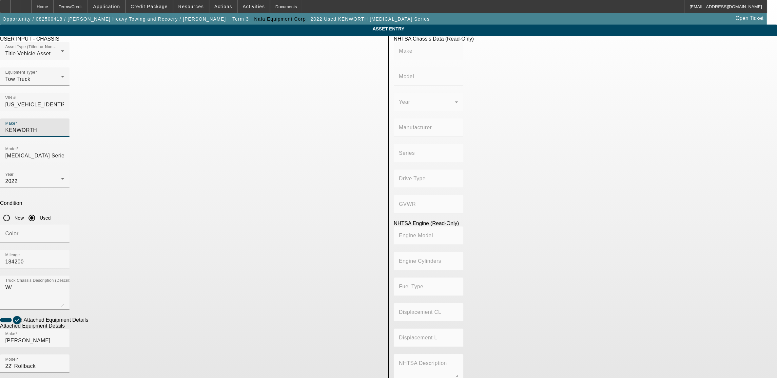
type input "Diesel"
type input "775.00155000310"
type input "12.7"
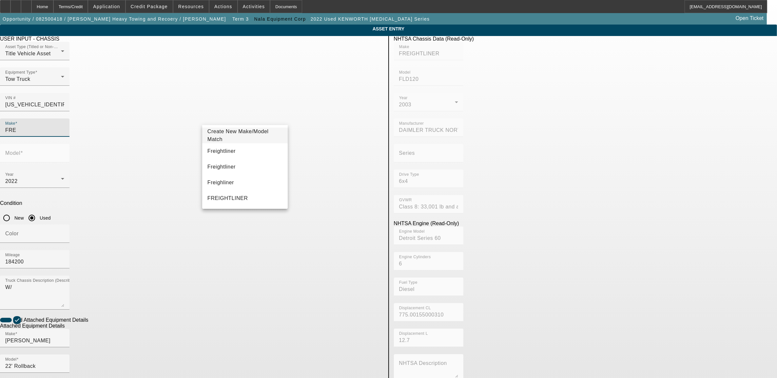
click at [223, 153] on span "Freightliner" at bounding box center [221, 151] width 28 height 6
type input "Freightliner"
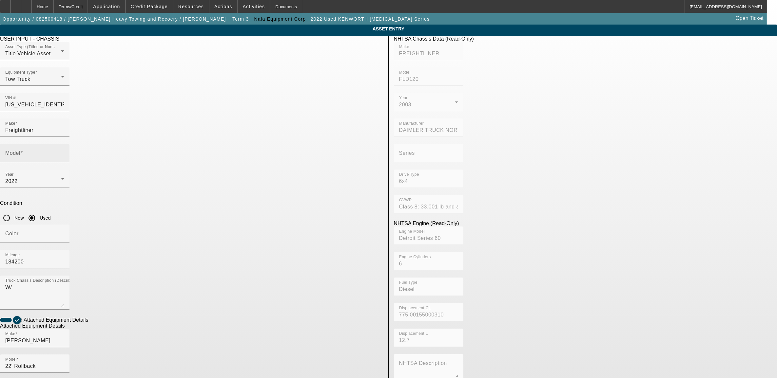
click at [20, 150] on mat-label "Model" at bounding box center [12, 153] width 15 height 6
click at [64, 152] on input "Model" at bounding box center [34, 156] width 59 height 8
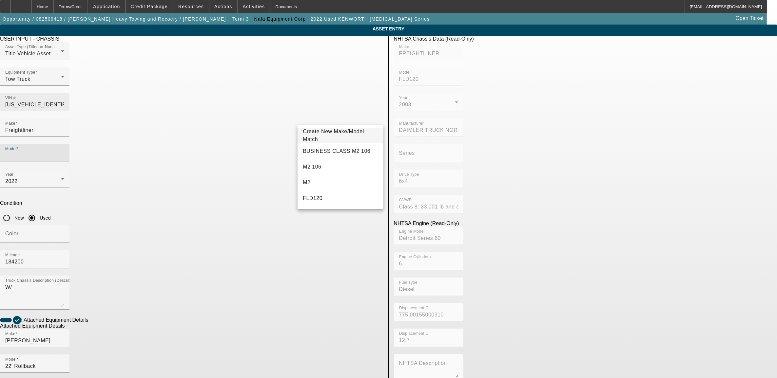
click at [64, 101] on input "1FUJAHCG43LK75861" at bounding box center [34, 105] width 59 height 8
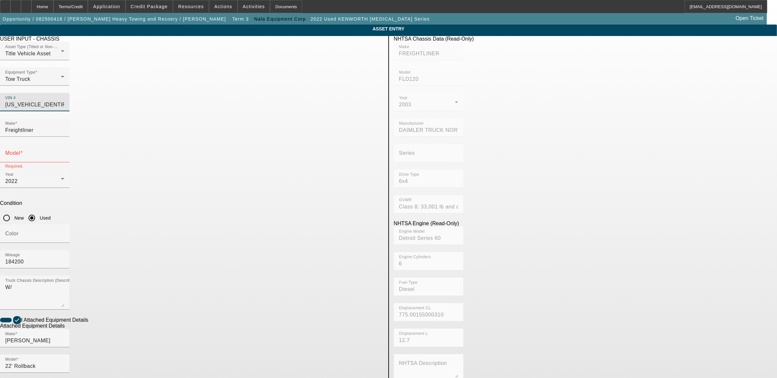
type input "1FUJAHCG43LK7586"
type input "1FUJAHCG43LK75861"
type input "FREIGHTLINER"
type input "FLD120"
type input "DAIMLER TRUCK NORTH AMERICA LLC"
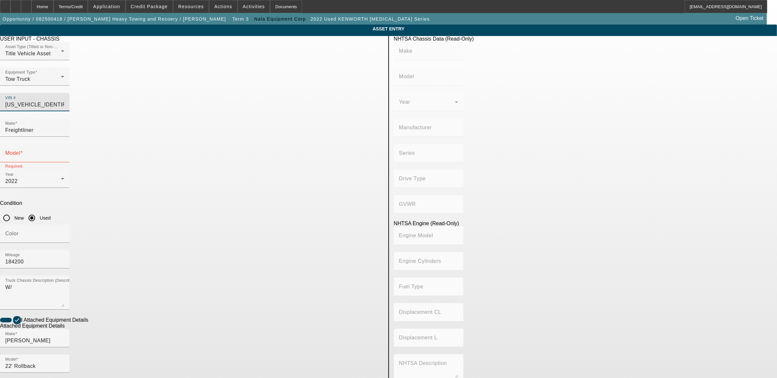
type input "6x4"
type input "Class 8: 33,001 lb and above (14,969 kg and above)"
type input "Detroit Series 60"
type input "6"
type input "Diesel"
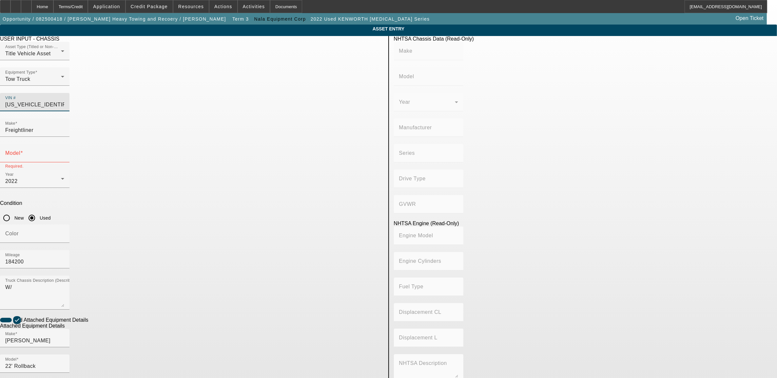
type input "775.00155000310"
type input "12.7"
click at [64, 101] on input "1FUJAHCG43LK75861" at bounding box center [34, 105] width 59 height 8
type input "1FUJAHCG43LK7586"
type input "1FUJAHCG43LK75861"
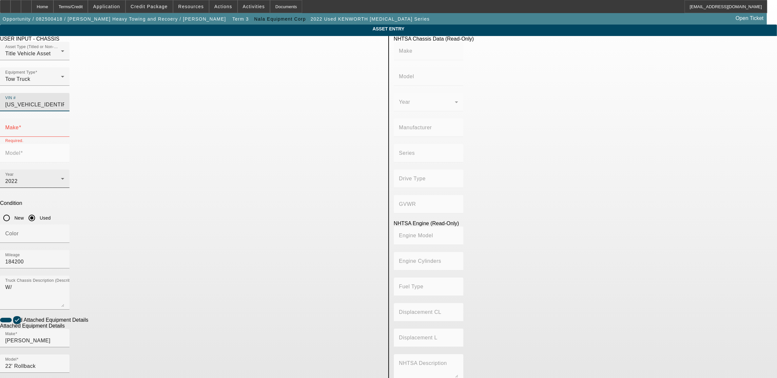
type input "FREIGHTLINER"
type input "FLD120"
type input "DAIMLER TRUCK NORTH AMERICA LLC"
type input "6x4"
type input "Class 8: 33,001 lb and above (14,969 kg and above)"
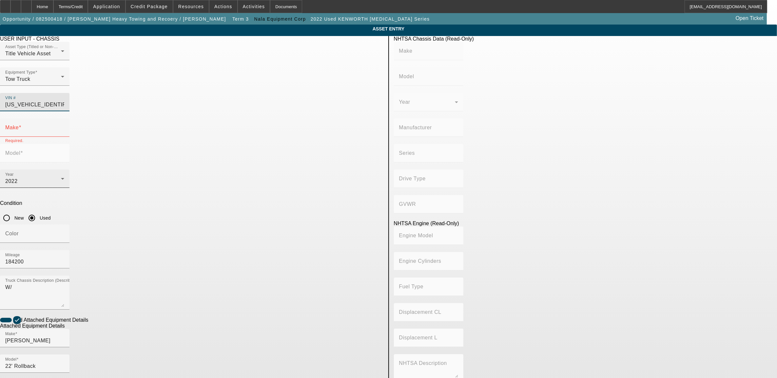
type input "Detroit Series 60"
type input "6"
type input "Diesel"
type input "775.00155000310"
type input "12.7"
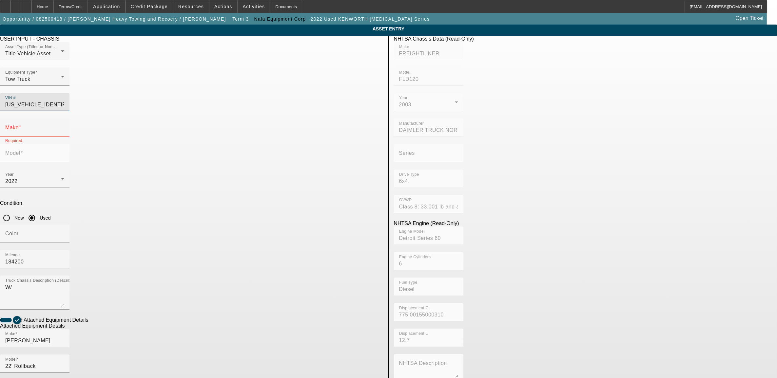
click at [162, 177] on app-asset-collateral-manage "ASSET ENTRY Delete asset USER INPUT - CHASSIS Asset Type (Titled or Non-Titled)…" at bounding box center [388, 280] width 777 height 510
type input "FREIGHTLINER"
type input "FLD120"
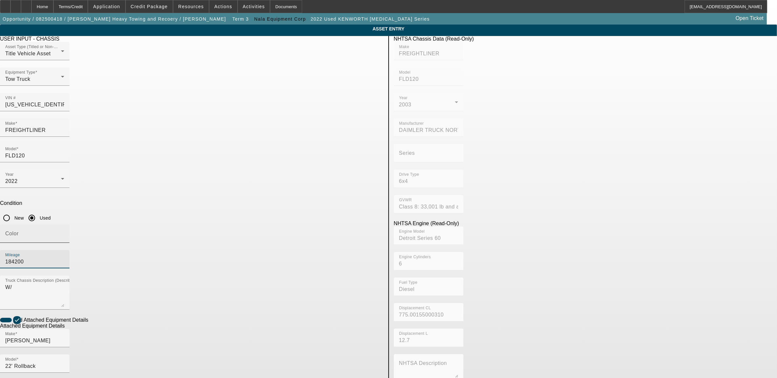
drag, startPoint x: 335, startPoint y: 170, endPoint x: 265, endPoint y: 176, distance: 70.1
click at [265, 225] on div "Color Mileage 184200" at bounding box center [191, 250] width 383 height 51
click at [64, 363] on input "22' Rollback" at bounding box center [34, 367] width 59 height 8
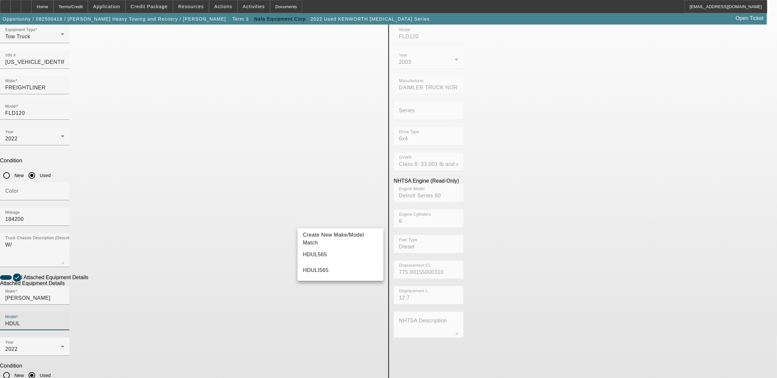
scroll to position [45, 0]
type input "HDUL"
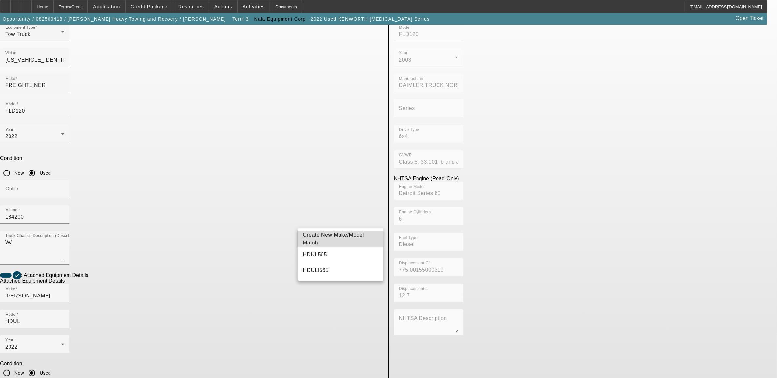
click at [320, 243] on span "Create New Make/Model Match" at bounding box center [340, 239] width 75 height 16
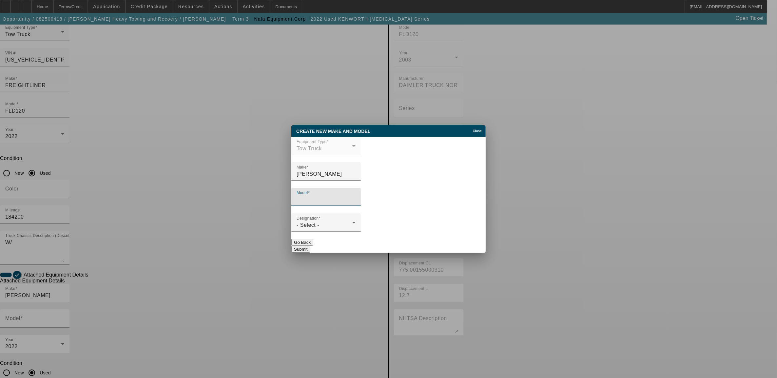
click at [325, 202] on input "Model" at bounding box center [326, 200] width 59 height 8
type input "hdul300"
click at [335, 229] on div "- Select -" at bounding box center [325, 226] width 56 height 8
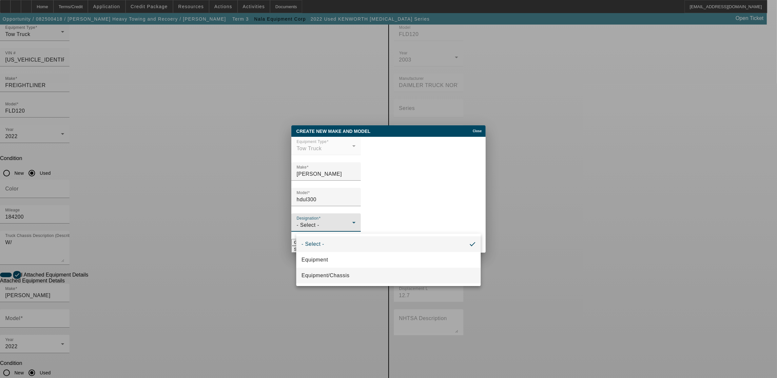
click at [341, 275] on span "Equipment/Chassis" at bounding box center [325, 276] width 48 height 8
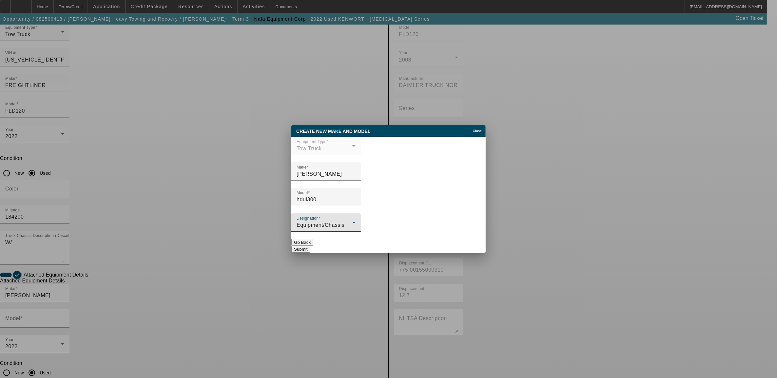
click at [310, 246] on button "Submit" at bounding box center [300, 249] width 19 height 7
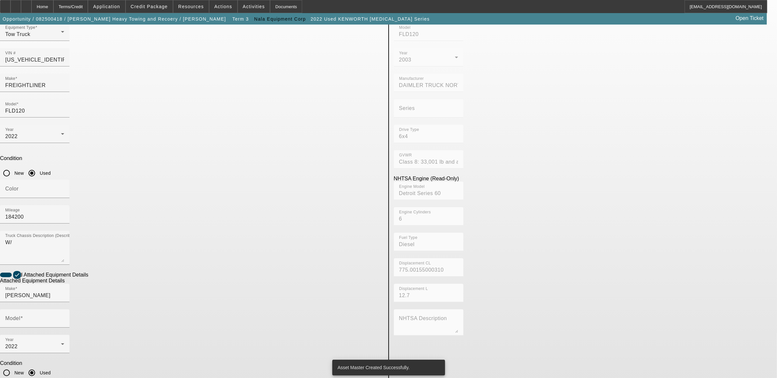
type input "hdul300"
click at [453, 246] on div "NHTSA Chassis Data (Read-Only) Make FREIGHTLINER Model FLD120 Year 2003 Manufac…" at bounding box center [585, 240] width 393 height 498
drag, startPoint x: 333, startPoint y: 302, endPoint x: 198, endPoint y: 320, distance: 136.4
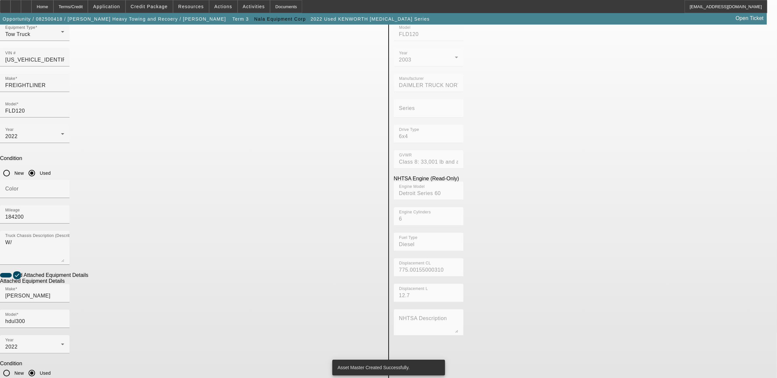
type textarea "30 TON"
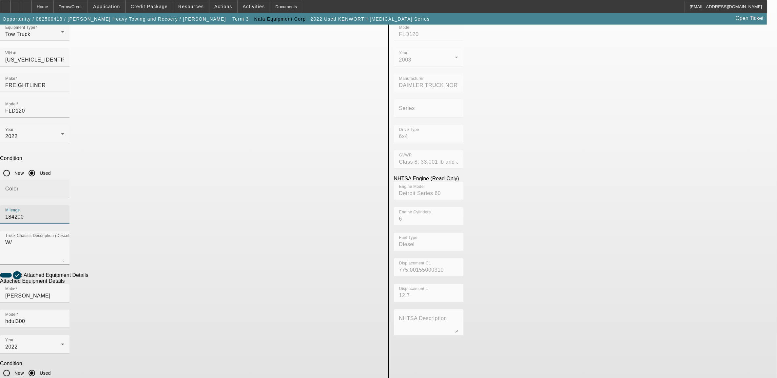
click at [283, 180] on div "Color Mileage 184200" at bounding box center [191, 205] width 383 height 51
drag, startPoint x: 151, startPoint y: 203, endPoint x: 343, endPoint y: 356, distance: 245.9
click at [151, 203] on app-asset-collateral-manage "ASSET ENTRY Delete asset USER INPUT - CHASSIS Asset Type (Titled or Non-Titled)…" at bounding box center [388, 235] width 777 height 510
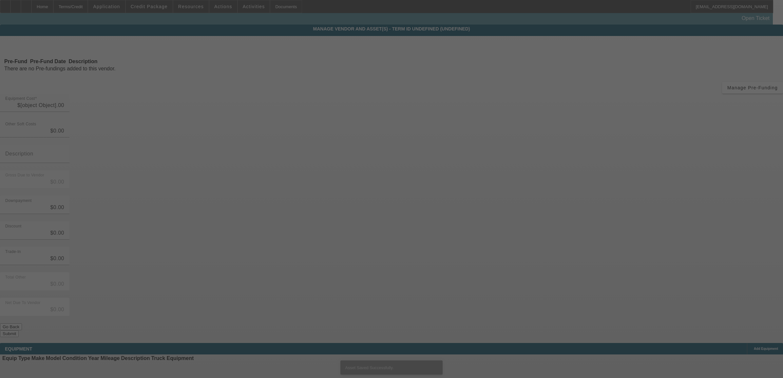
type input "$79,950.00"
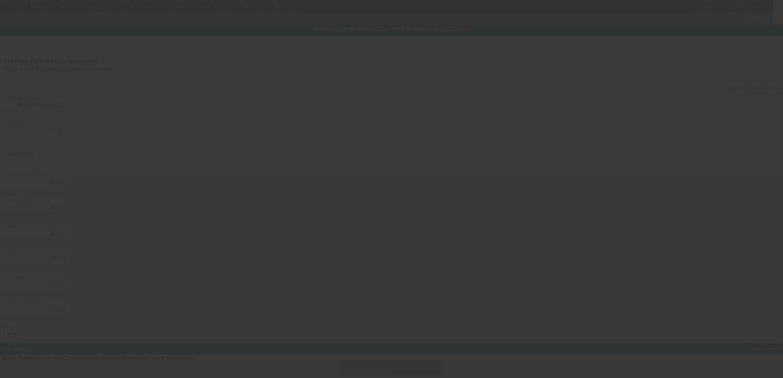
type input "$79,950.00"
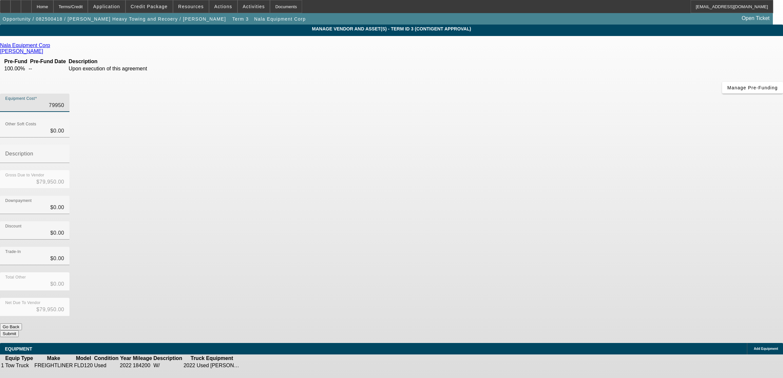
click at [64, 102] on input "79950" at bounding box center [34, 106] width 59 height 8
click at [64, 94] on div "Equipment Cost 79950" at bounding box center [34, 103] width 59 height 18
type input "1"
type input "$1.00"
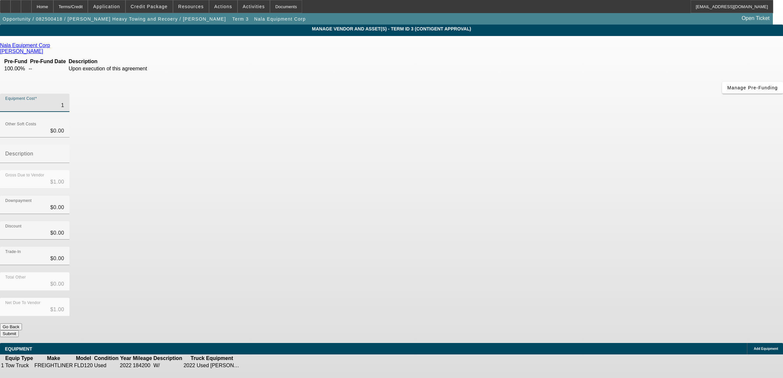
type input "12"
type input "$12.00"
type input "120"
type input "$120.00"
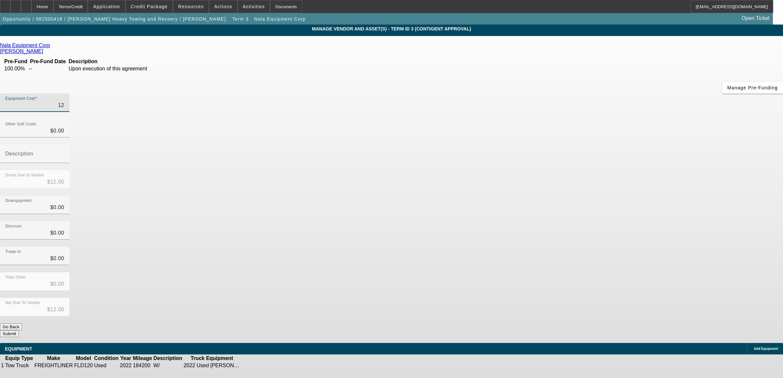
type input "$120.00"
type input "1200"
type input "$1,200.00"
type input "12000"
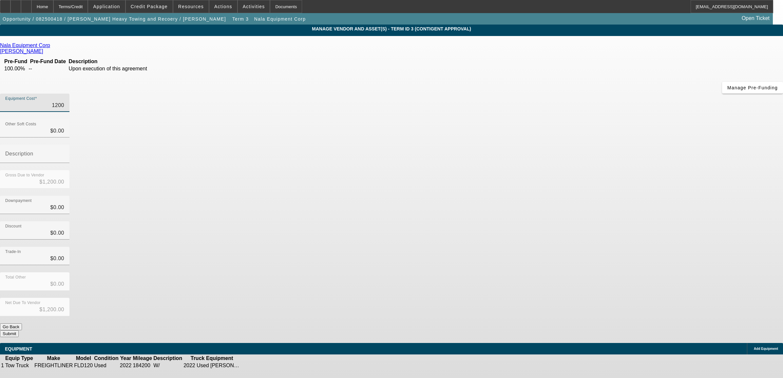
type input "$12,000.00"
type input "120000"
type input "$120,000.00"
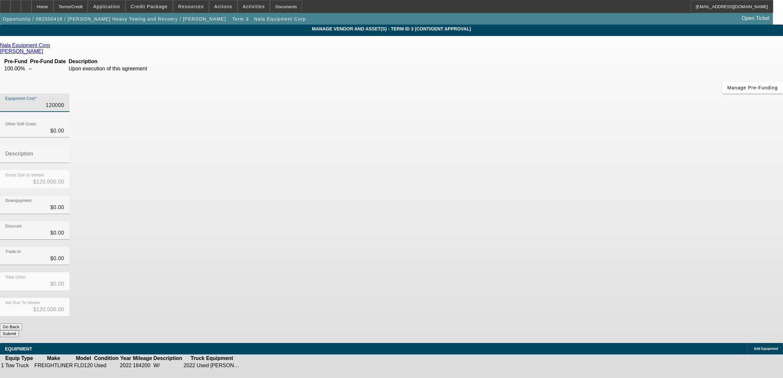
type input "$120,000.00"
drag, startPoint x: 509, startPoint y: 112, endPoint x: 509, endPoint y: 116, distance: 3.9
click at [509, 170] on div "Gross Due to Vendor $120,000.00" at bounding box center [391, 183] width 783 height 26
click at [19, 331] on button "Submit" at bounding box center [9, 334] width 19 height 7
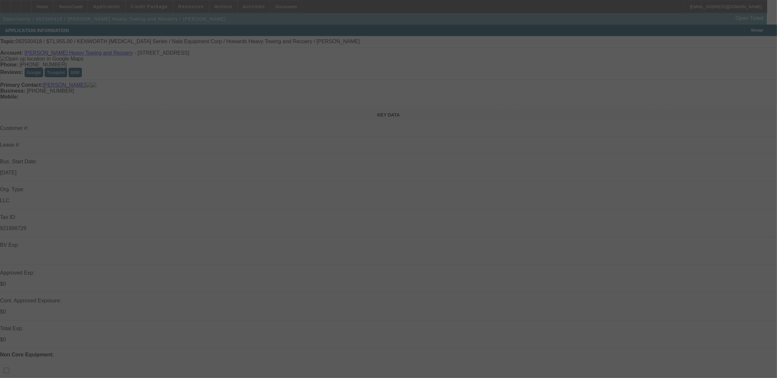
select select "0.1"
select select "0"
select select "6"
select select "0.1"
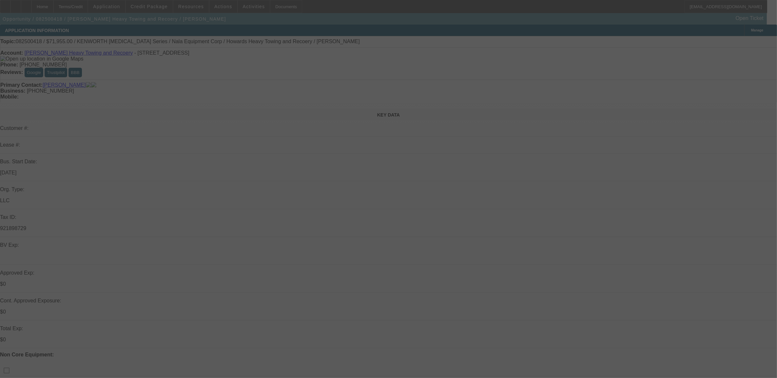
select select "0"
select select "6"
select select "0.1"
select select "0"
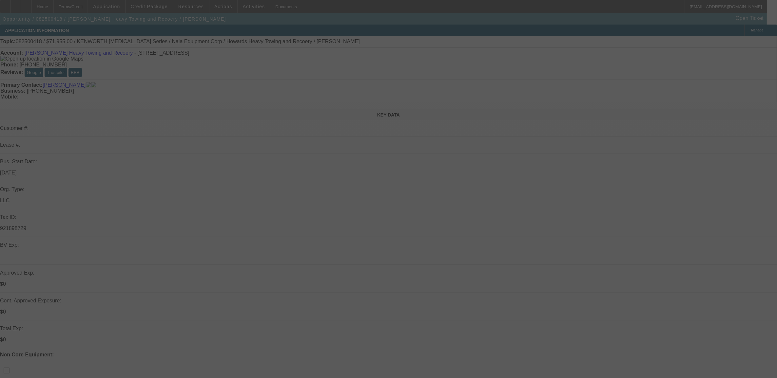
select select "2"
select select "0.1"
select select "4"
select select "0.1"
select select "0"
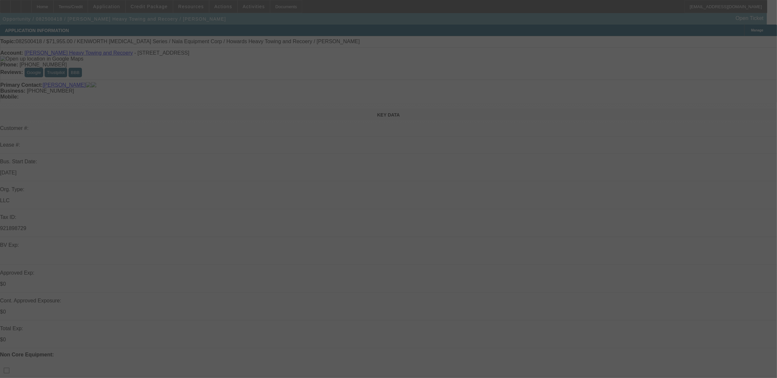
select select "2"
select select "0.1"
select select "4"
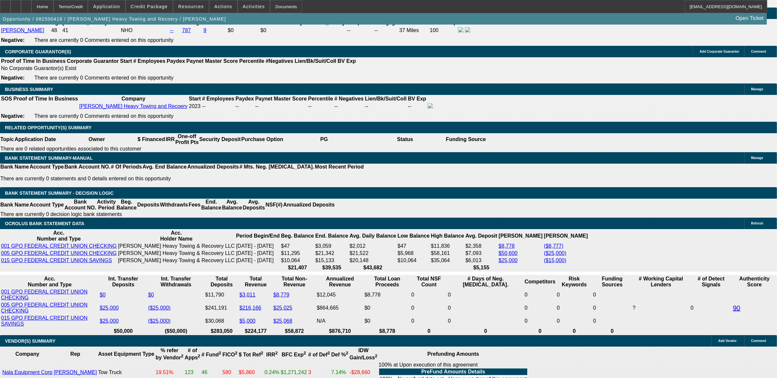
scroll to position [901, 0]
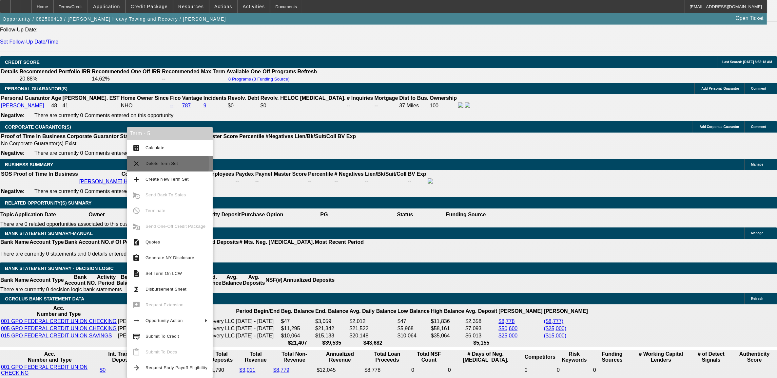
click at [156, 163] on span "Delete Term Set" at bounding box center [162, 163] width 32 height 5
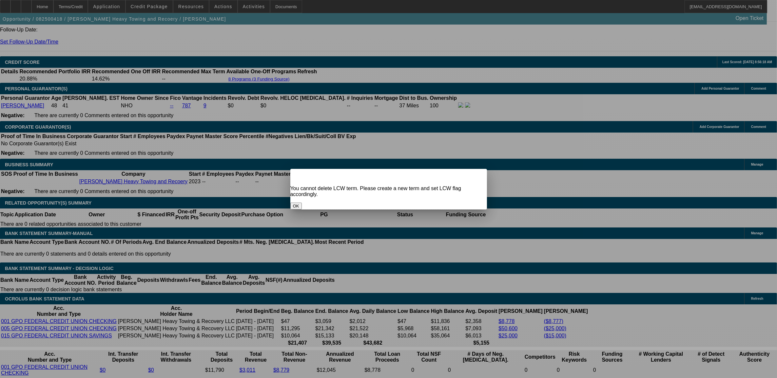
scroll to position [0, 0]
click at [302, 203] on button "OK" at bounding box center [295, 206] width 11 height 7
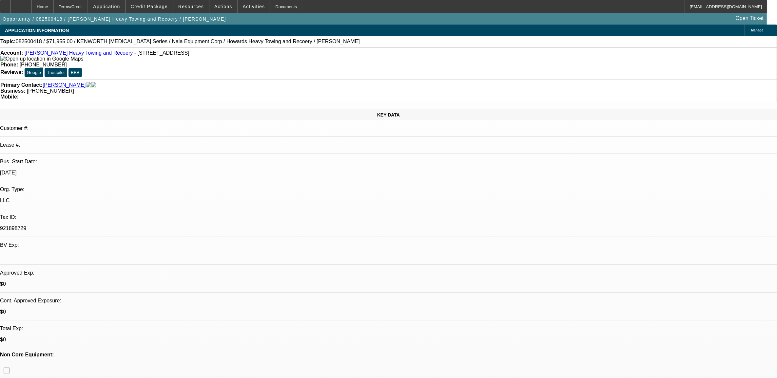
scroll to position [901, 0]
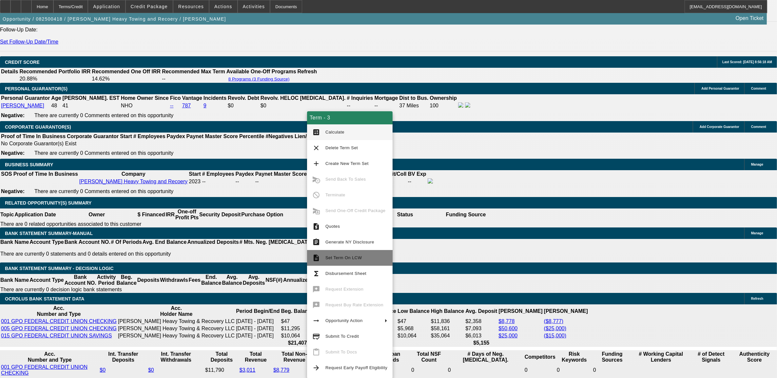
click at [332, 256] on span "Set Term On LCW" at bounding box center [343, 258] width 36 height 5
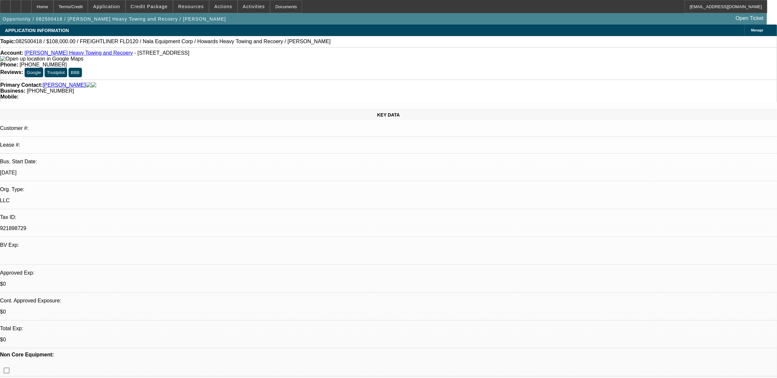
select select "0.1"
select select "0"
select select "0.1"
select select "0"
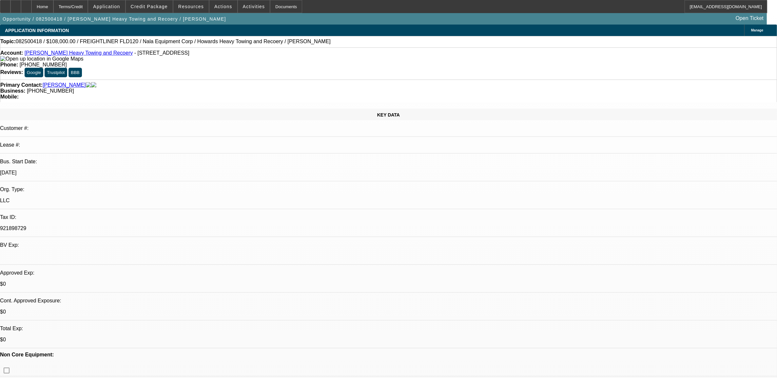
select select "0"
select select "0.1"
select select "0"
select select "0.1"
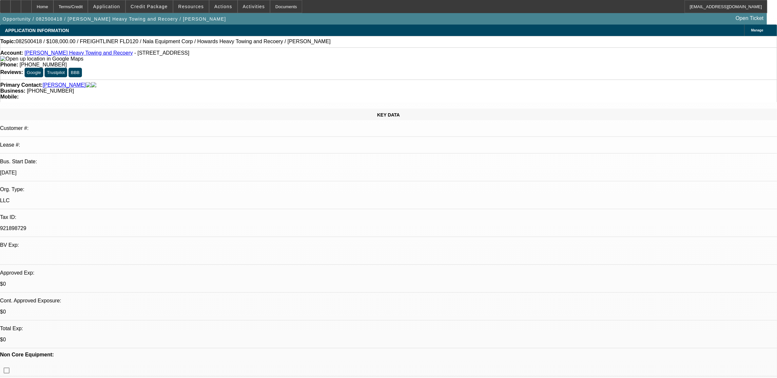
select select "0"
select select "0.1"
select select "1"
select select "6"
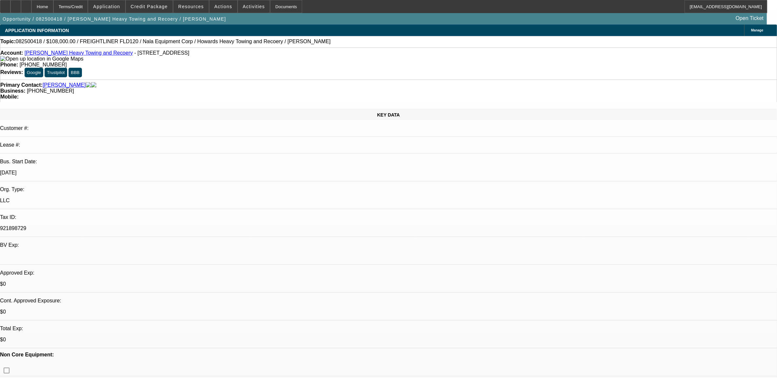
select select "1"
select select "6"
select select "1"
select select "2"
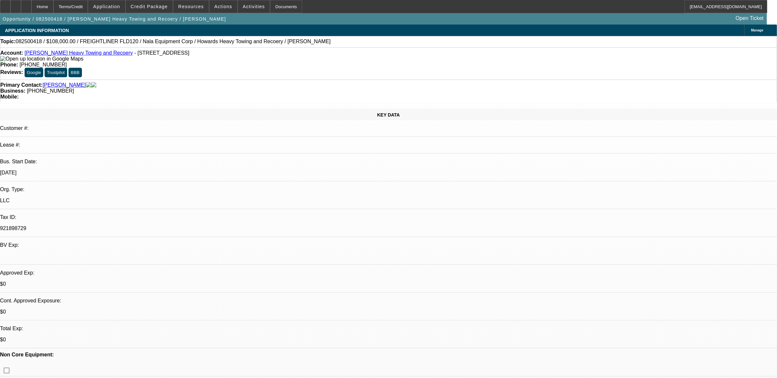
select select "4"
select select "1"
select select "2"
select select "4"
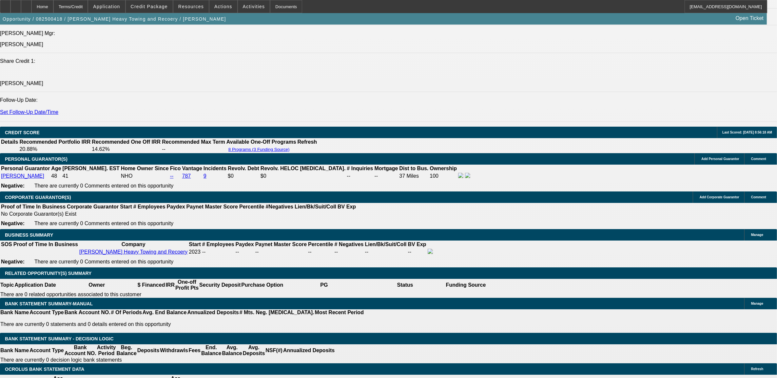
scroll to position [901, 0]
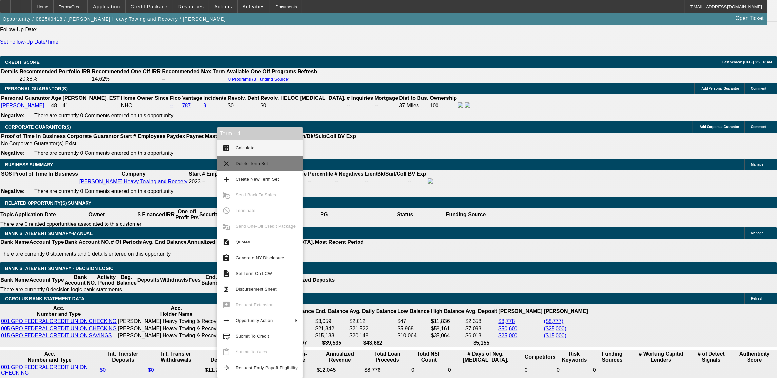
click at [234, 161] on button "clear Delete Term Set" at bounding box center [260, 164] width 86 height 16
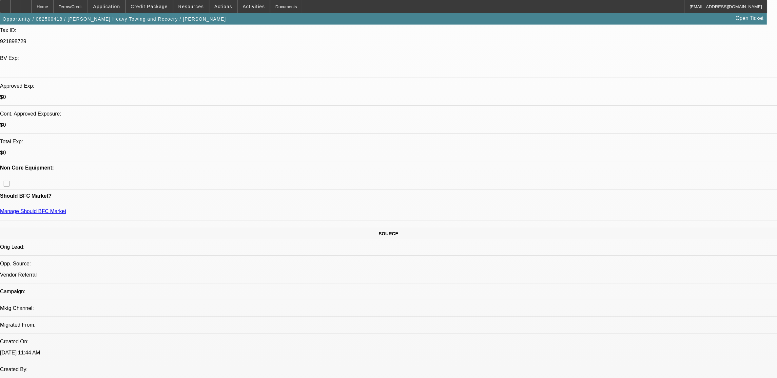
select select "0.1"
select select "0"
select select "0.1"
select select "0"
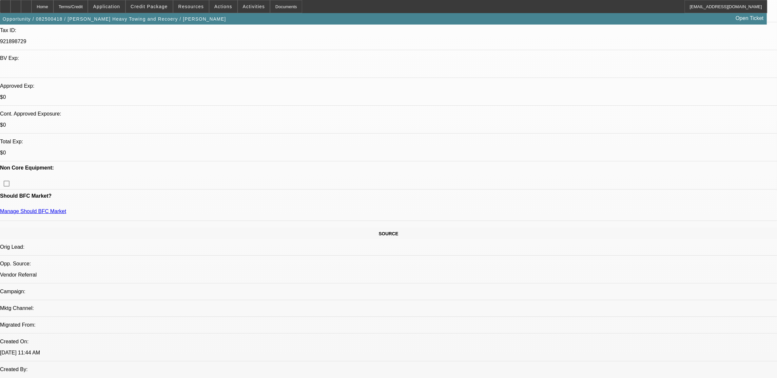
select select "0.1"
select select "0"
select select "0.1"
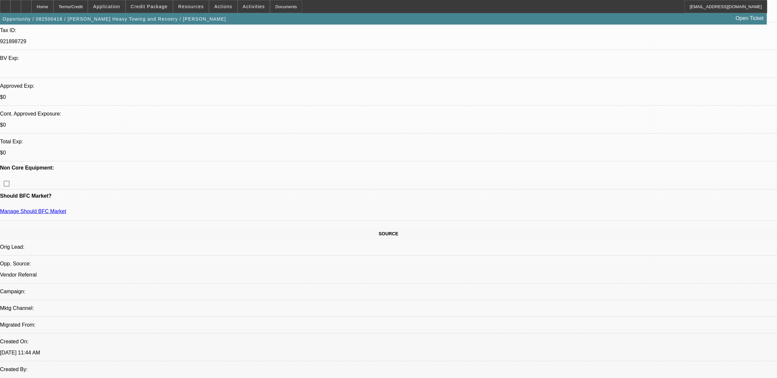
select select "0"
select select "0.1"
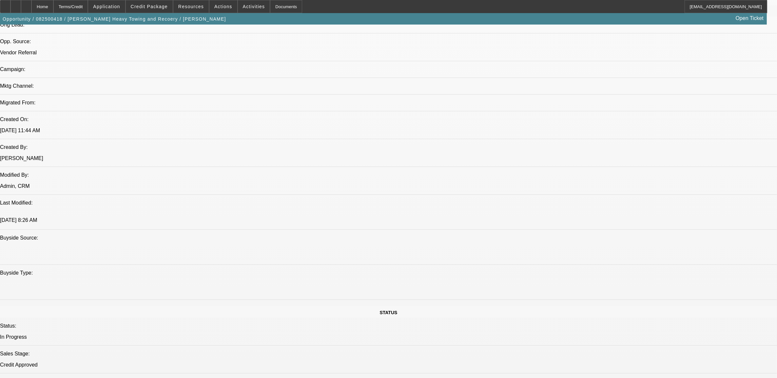
select select "1"
select select "6"
select select "1"
select select "2"
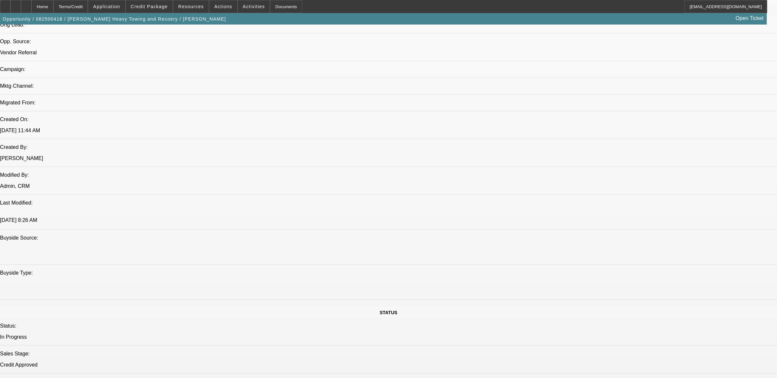
select select "4"
select select "1"
select select "2"
select select "4"
select select "1"
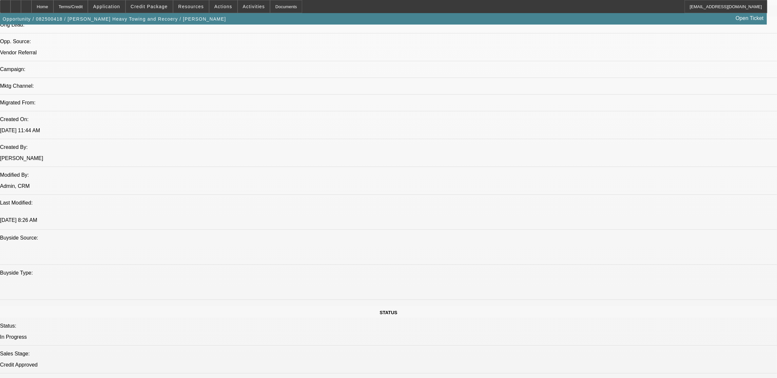
select select "2"
select select "4"
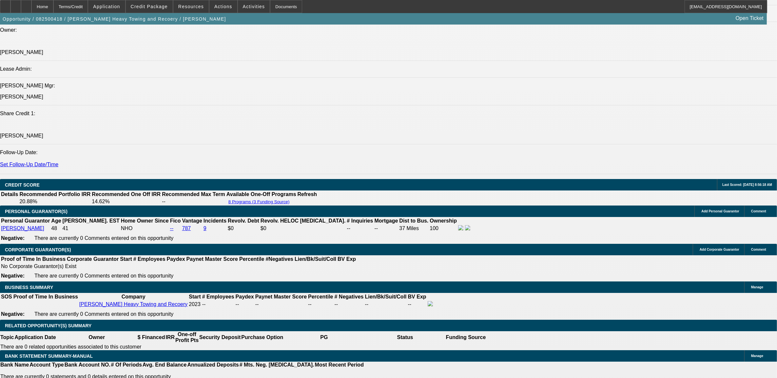
scroll to position [983, 0]
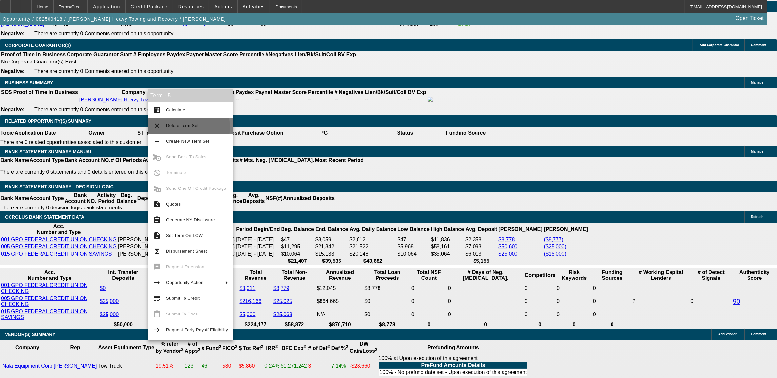
click at [183, 127] on span "Delete Term Set" at bounding box center [182, 125] width 32 height 5
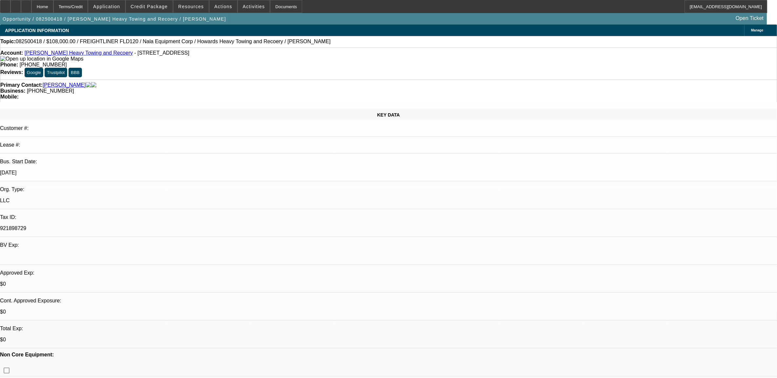
select select "0.1"
select select "0"
select select "0.1"
select select "0"
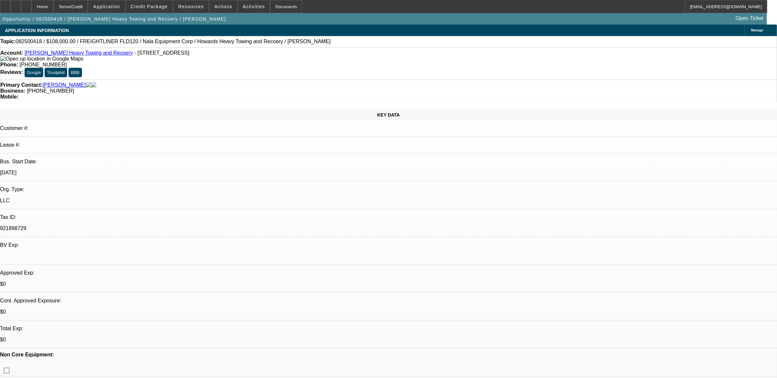
select select "0.1"
select select "0"
select select "0.1"
select select "1"
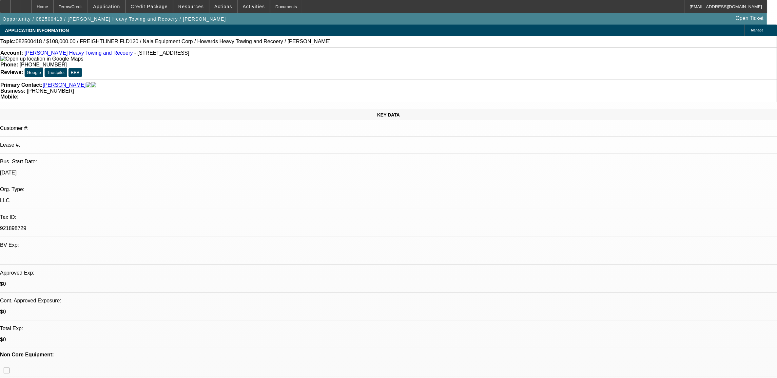
select select "2"
select select "4"
select select "1"
select select "2"
select select "4"
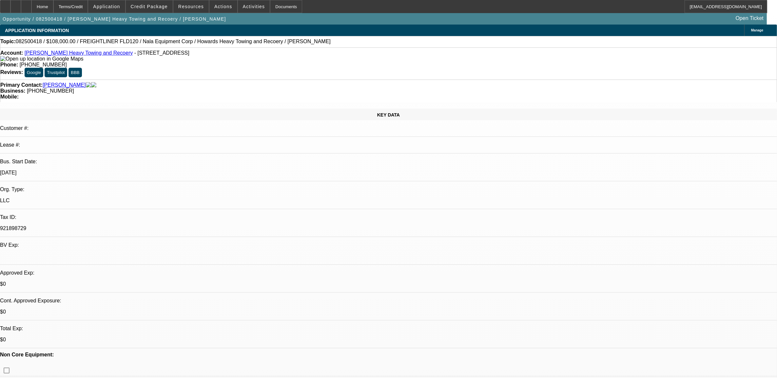
select select "1"
select select "2"
select select "4"
click at [32, 44] on span "082500418 / $108,000.00 / FREIGHTLINER FLD120 / Nala Equipment Corp / Howards H…" at bounding box center [173, 42] width 315 height 6
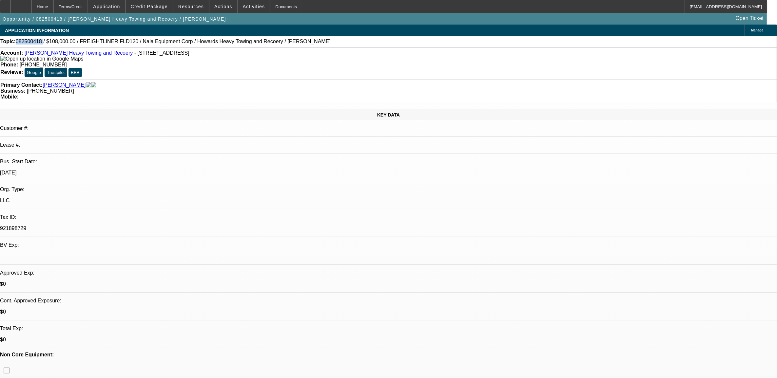
copy span "082500418"
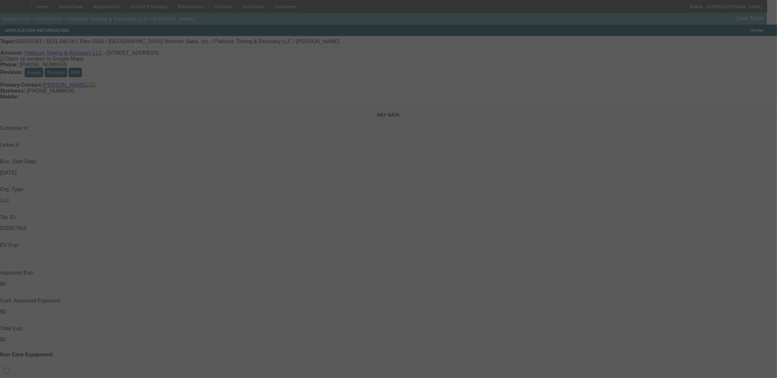
select select "0.1"
select select "0"
select select "0.1"
select select "0"
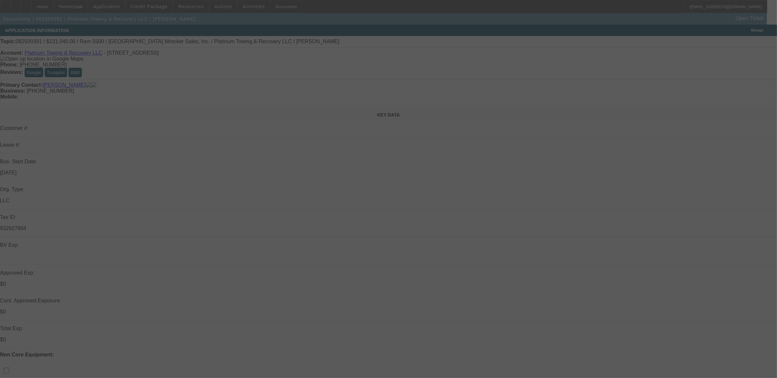
select select "0"
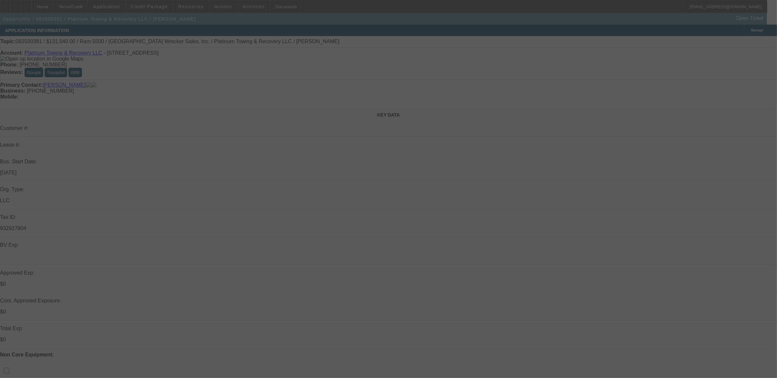
select select "0"
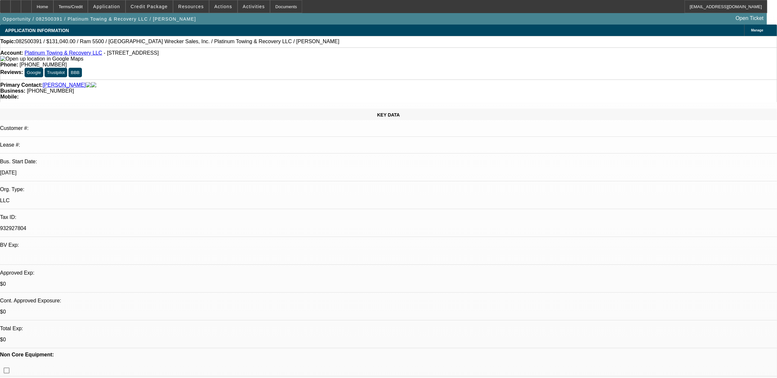
select select "1"
select select "2"
select select "6"
select select "1"
select select "2"
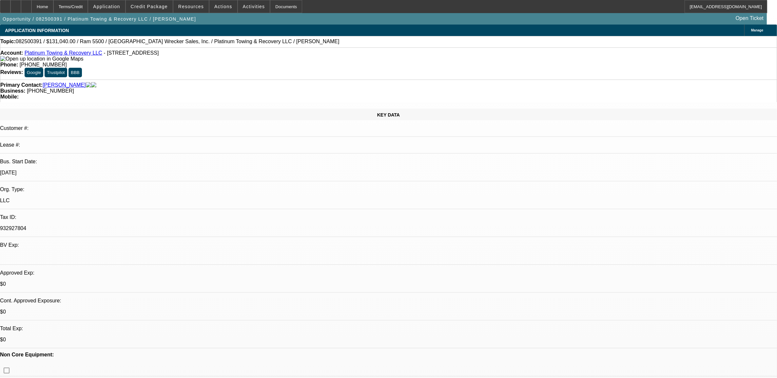
select select "6"
select select "1"
select select "2"
select select "6"
select select "1"
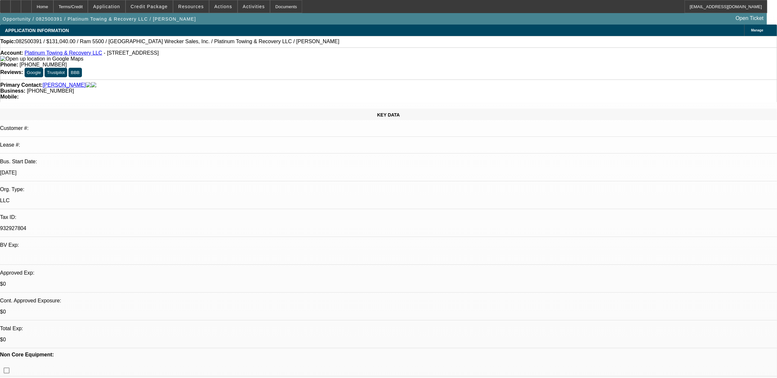
select select "2"
select select "6"
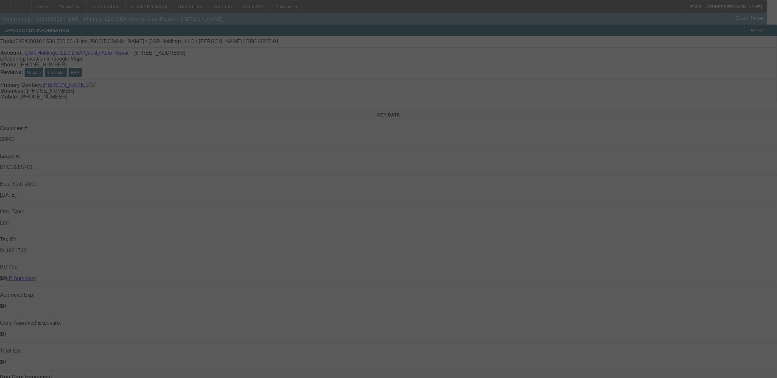
select select "0"
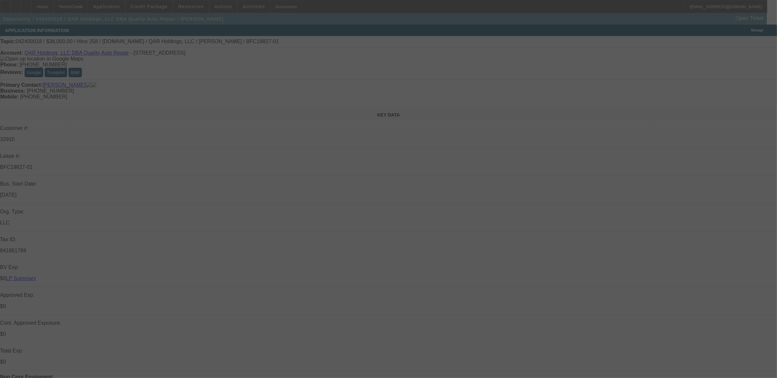
select select "0"
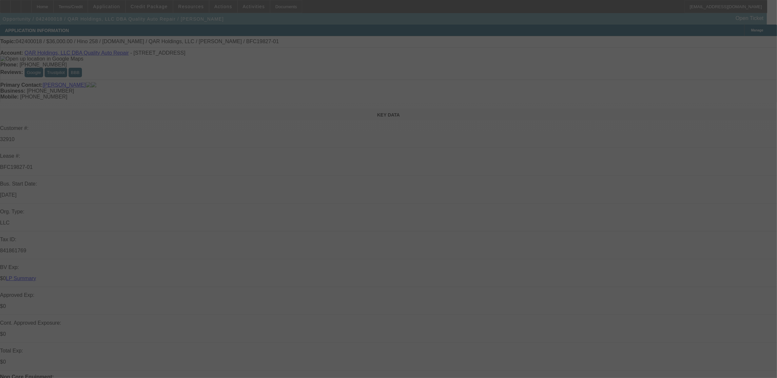
select select "0"
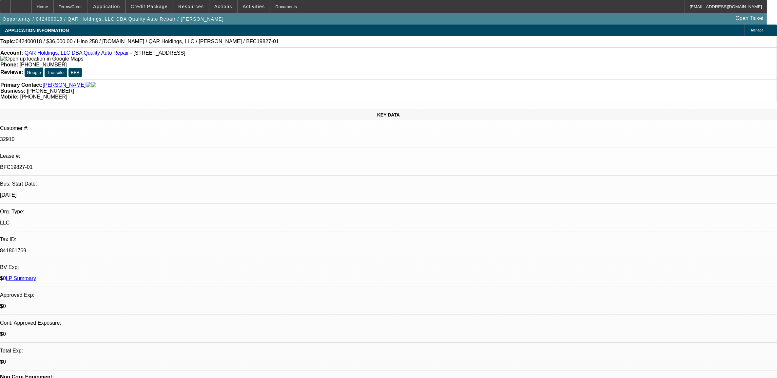
select select "1"
select select "6"
select select "1"
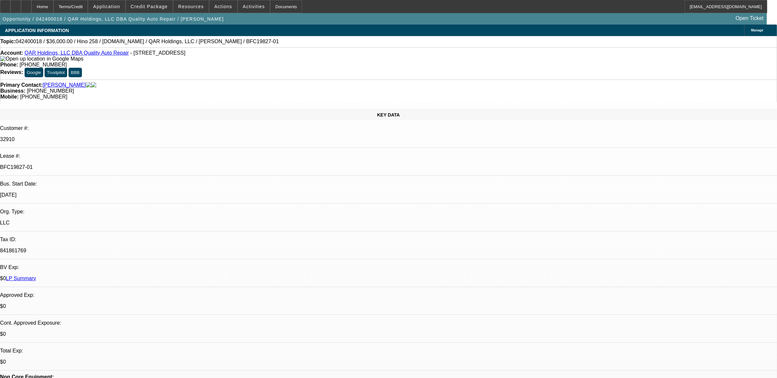
select select "6"
select select "1"
select select "3"
select select "6"
select select "1"
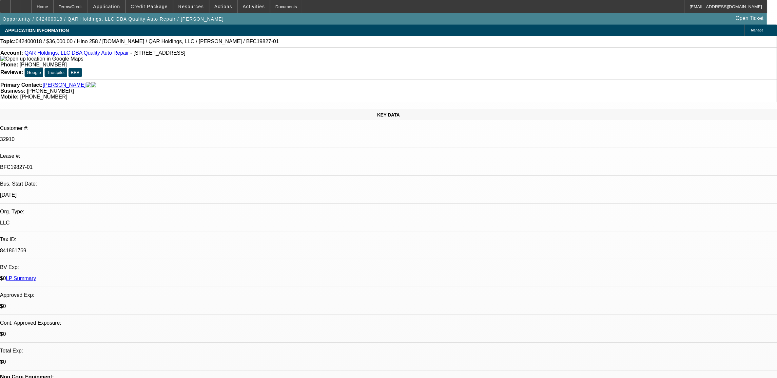
select select "2"
select select "6"
select select "0"
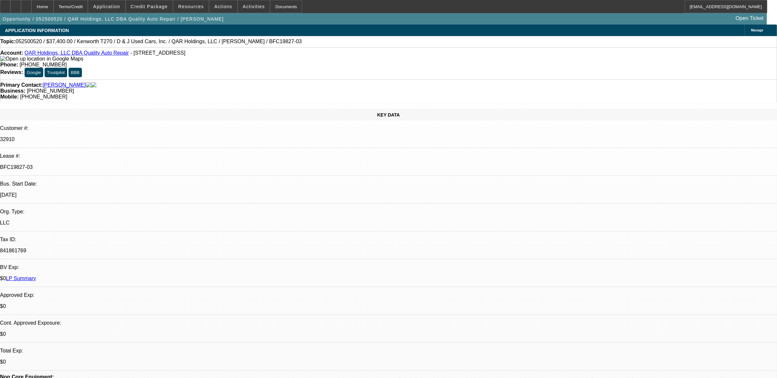
select select "6"
select select "0"
select select "2"
select select "0"
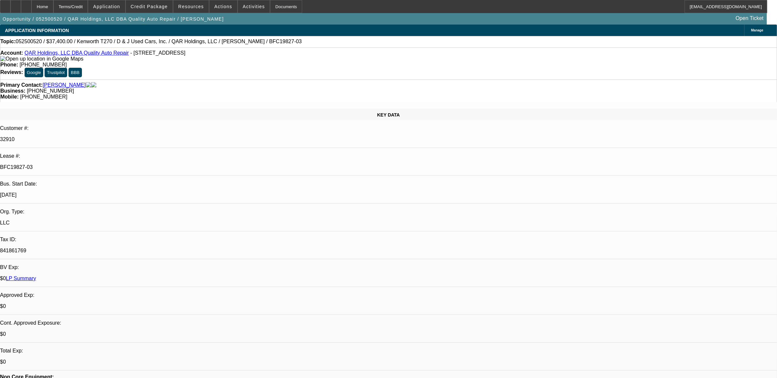
select select "6"
select select "0"
select select "6"
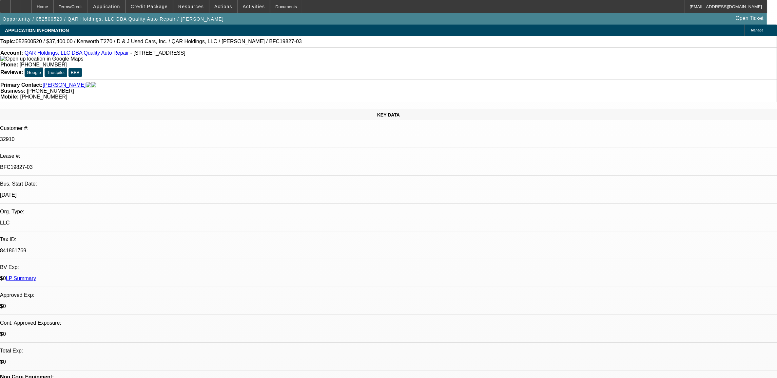
select select "0"
select select "2"
select select "0"
select select "6"
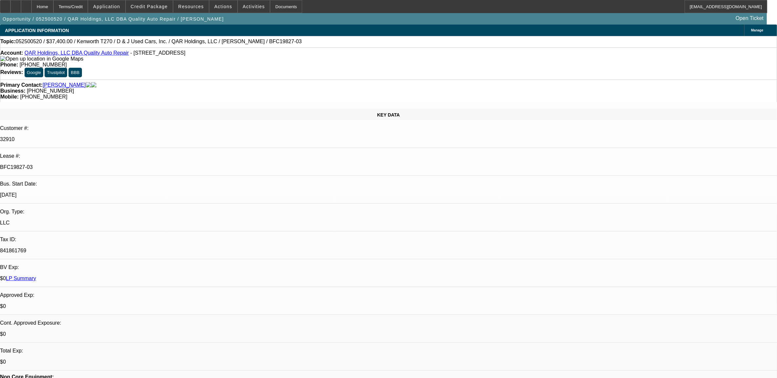
click at [56, 54] on link "QAR Holdings, LLC DBA Quality Auto Repair" at bounding box center [77, 53] width 104 height 6
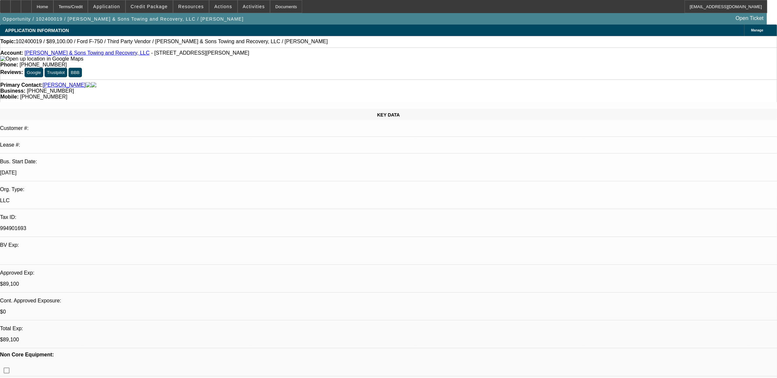
select select "0"
select select "0.1"
select select "2"
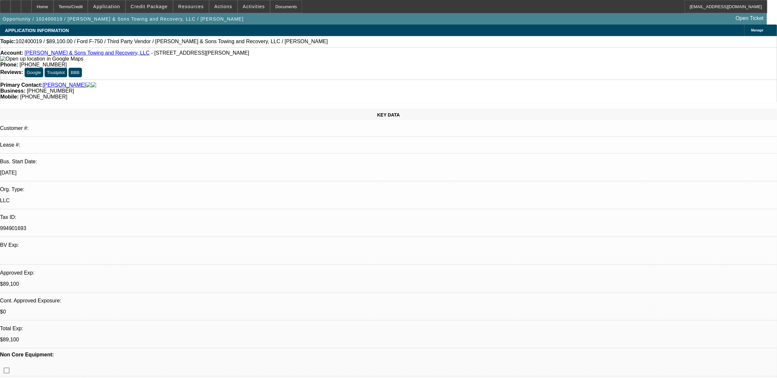
select select "0"
select select "0.1"
select select "2"
select select "0.1"
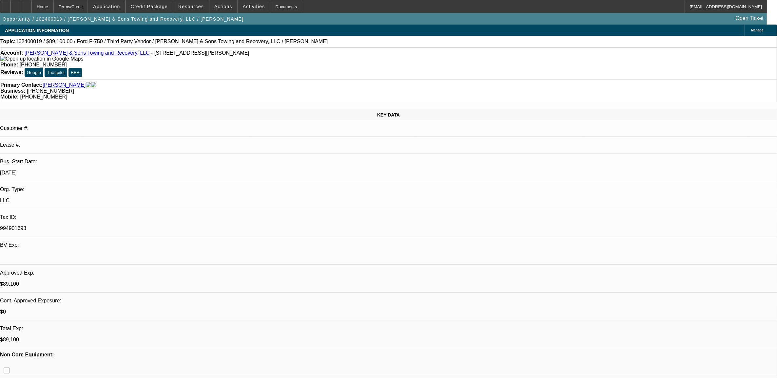
select select "2"
select select "0.1"
select select "1"
select select "2"
select select "6"
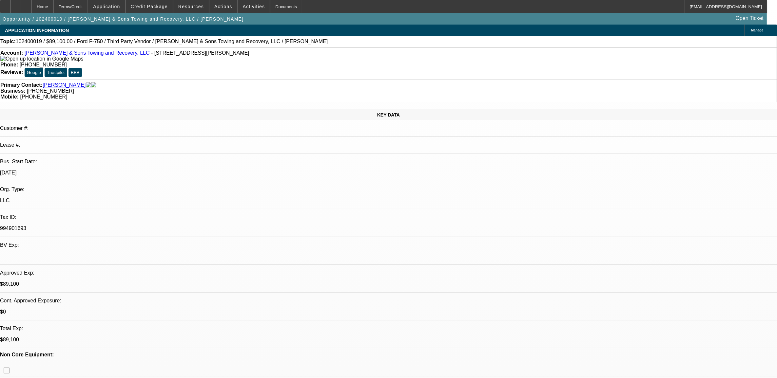
select select "1"
select select "2"
select select "6"
select select "1"
select select "2"
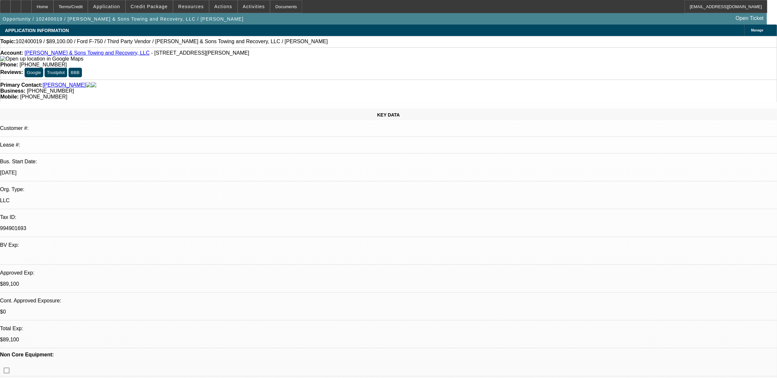
select select "4"
select select "1"
select select "2"
select select "4"
click at [10, 7] on div at bounding box center [5, 6] width 10 height 13
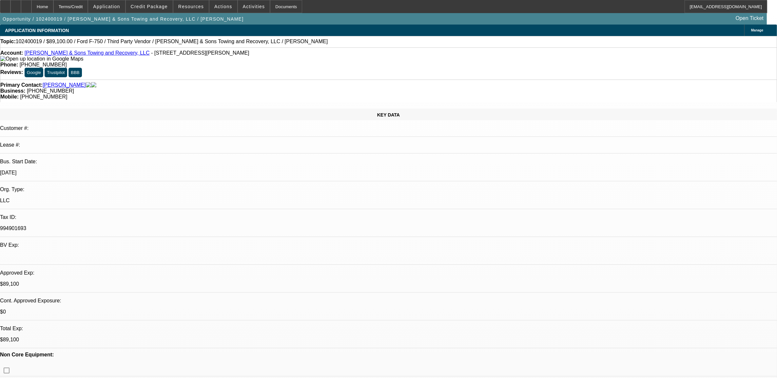
click at [34, 43] on span "102400019 / $89,100.00 / Ford F-750 / Third Party Vendor / [PERSON_NAME] & Sons…" at bounding box center [172, 42] width 312 height 6
copy span "102400019"
